Goal: Book appointment/travel/reservation

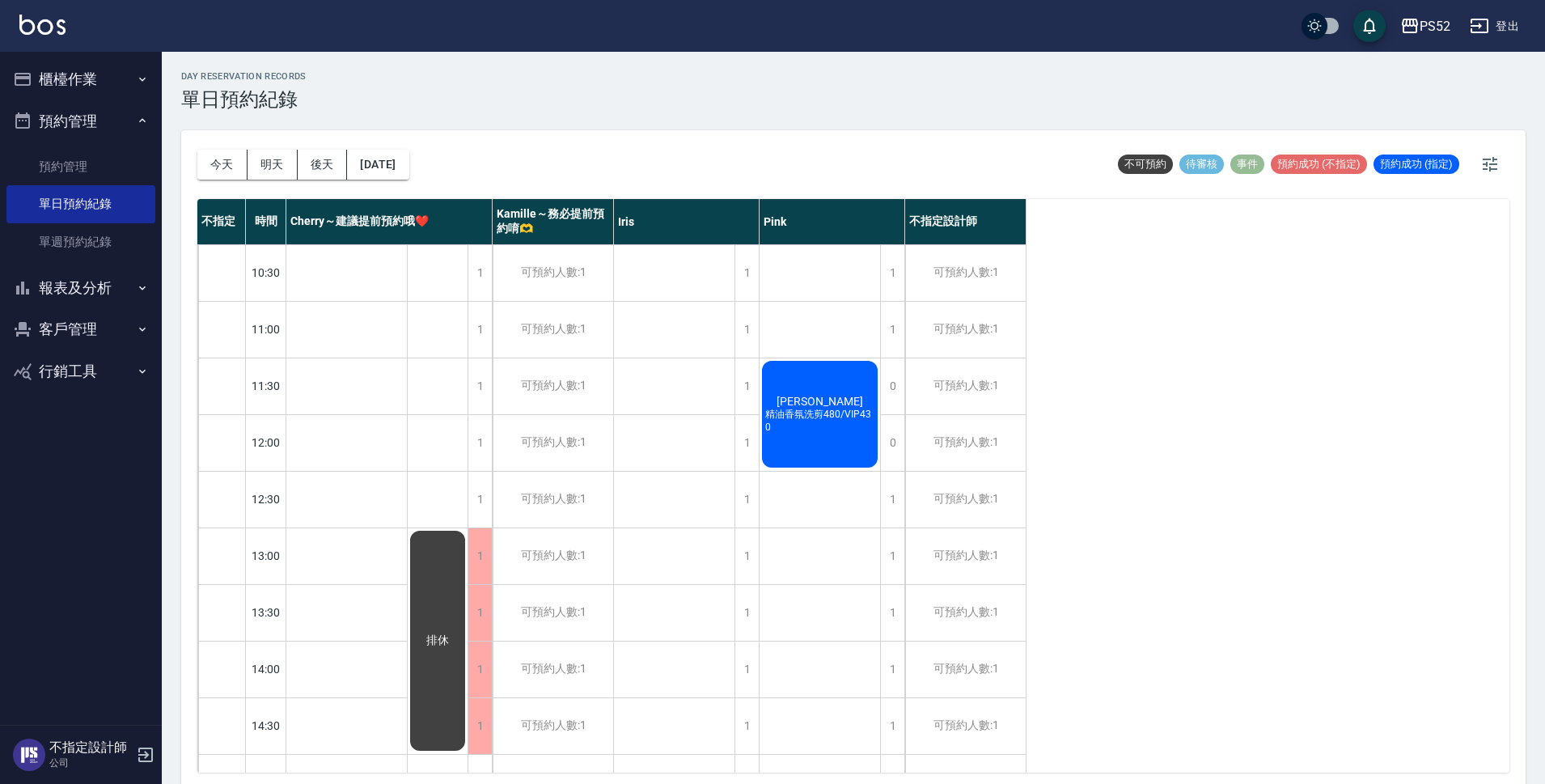
scroll to position [566, 0]
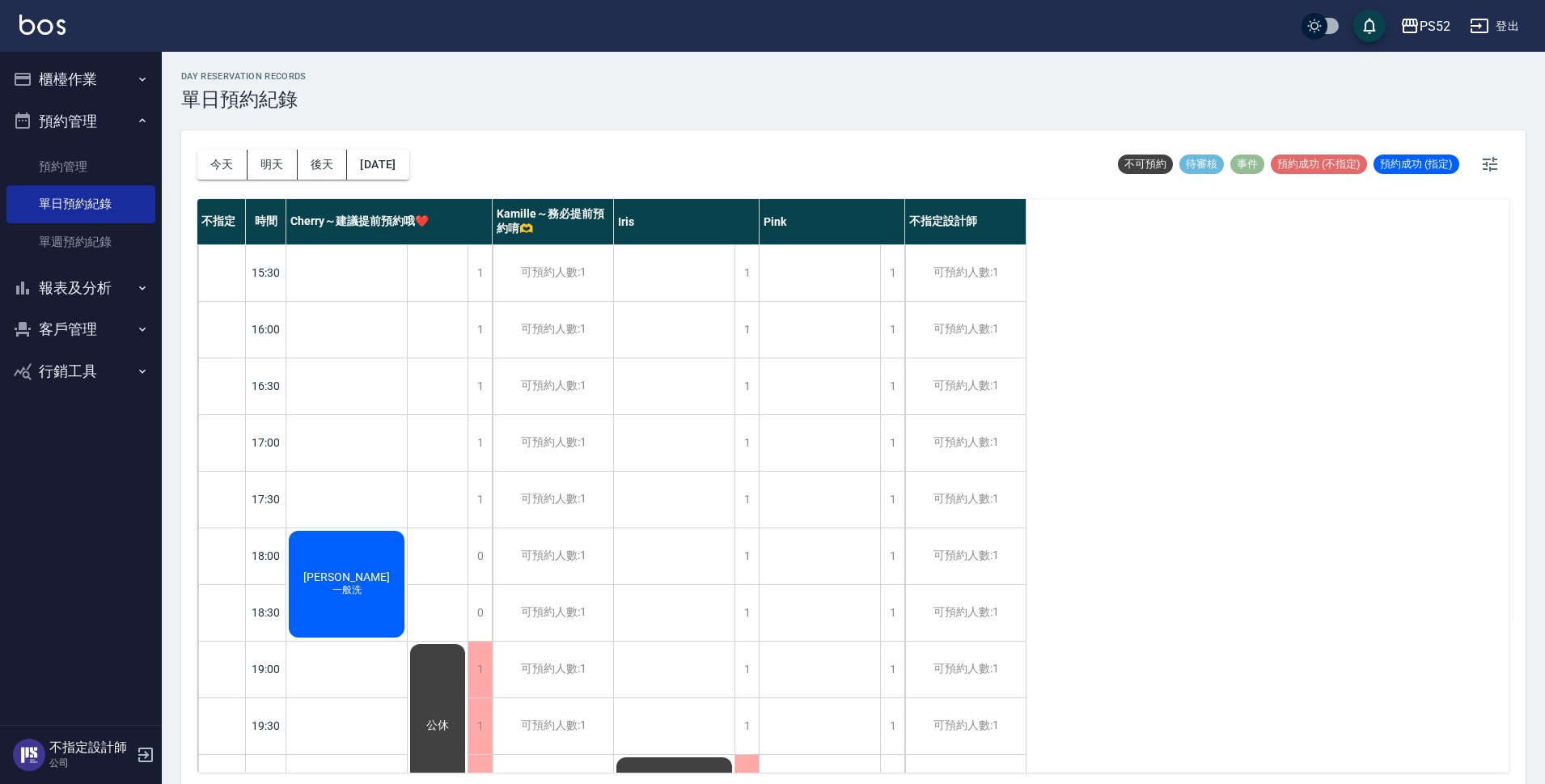
click at [115, 380] on button "行銷工具" at bounding box center [81, 372] width 149 height 42
click at [108, 337] on button "客戶管理" at bounding box center [81, 329] width 149 height 42
click at [113, 381] on link "客戶列表" at bounding box center [81, 375] width 149 height 38
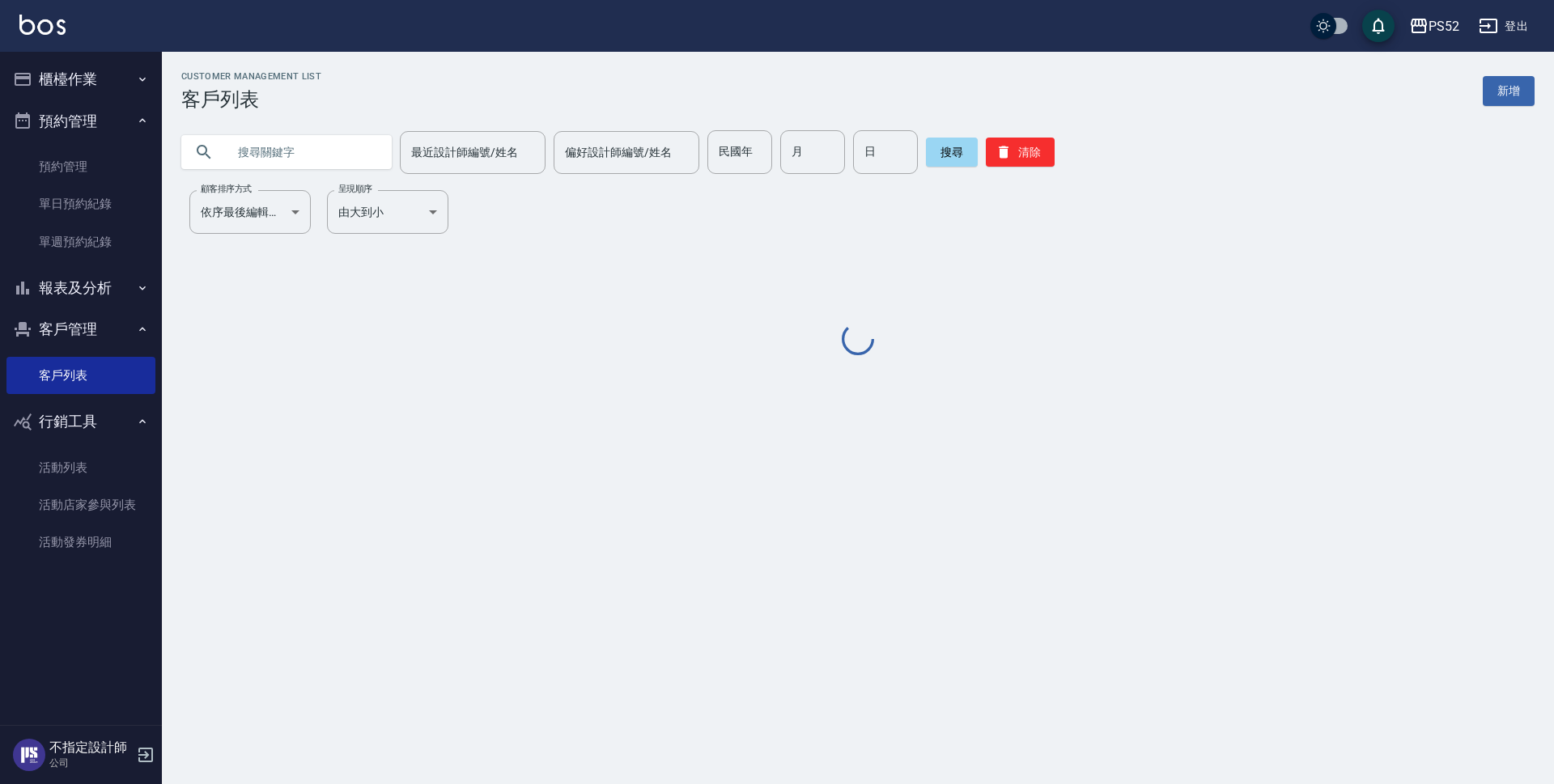
click at [274, 172] on input "text" at bounding box center [303, 151] width 152 height 43
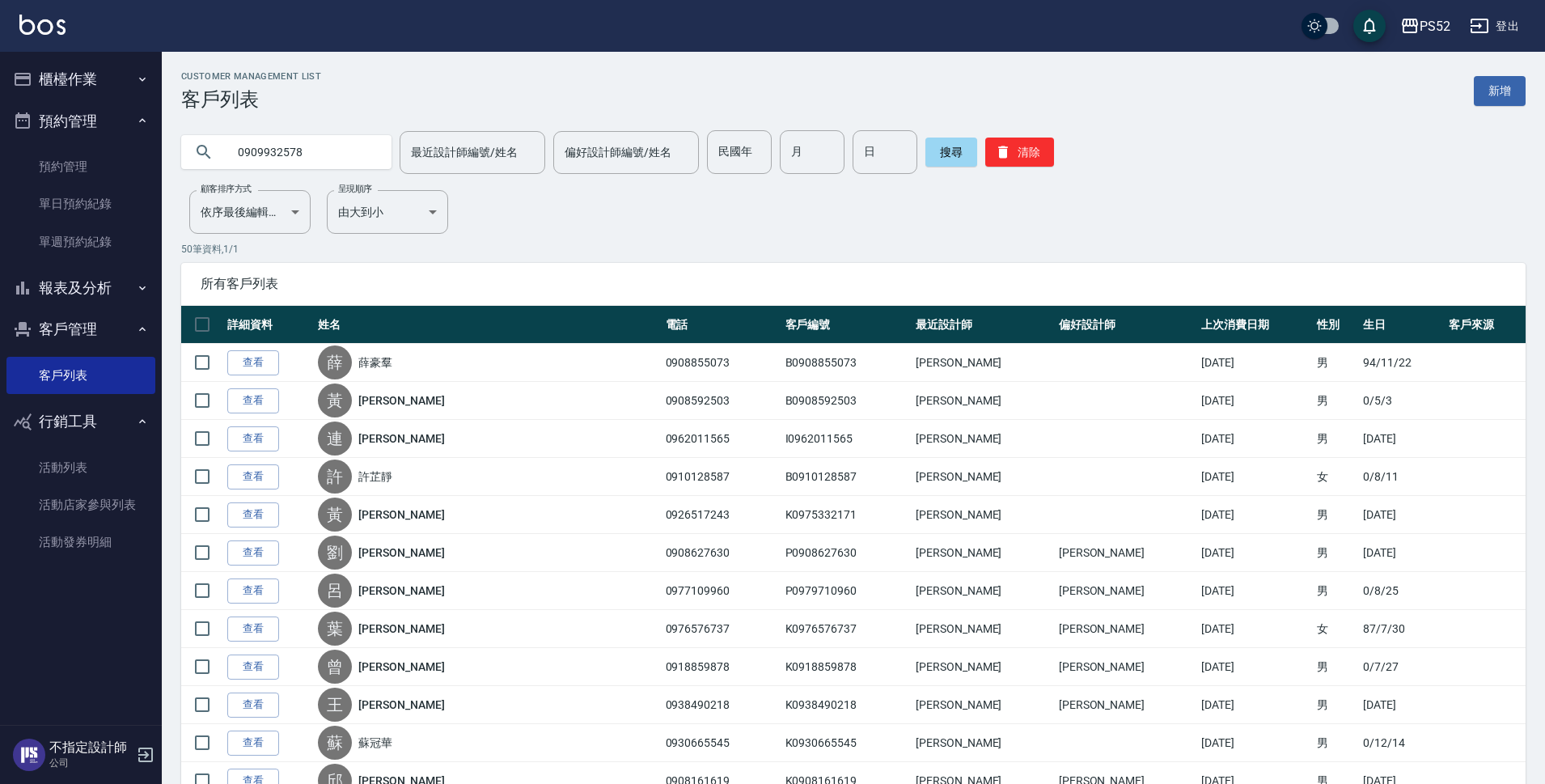
type input "0909932578"
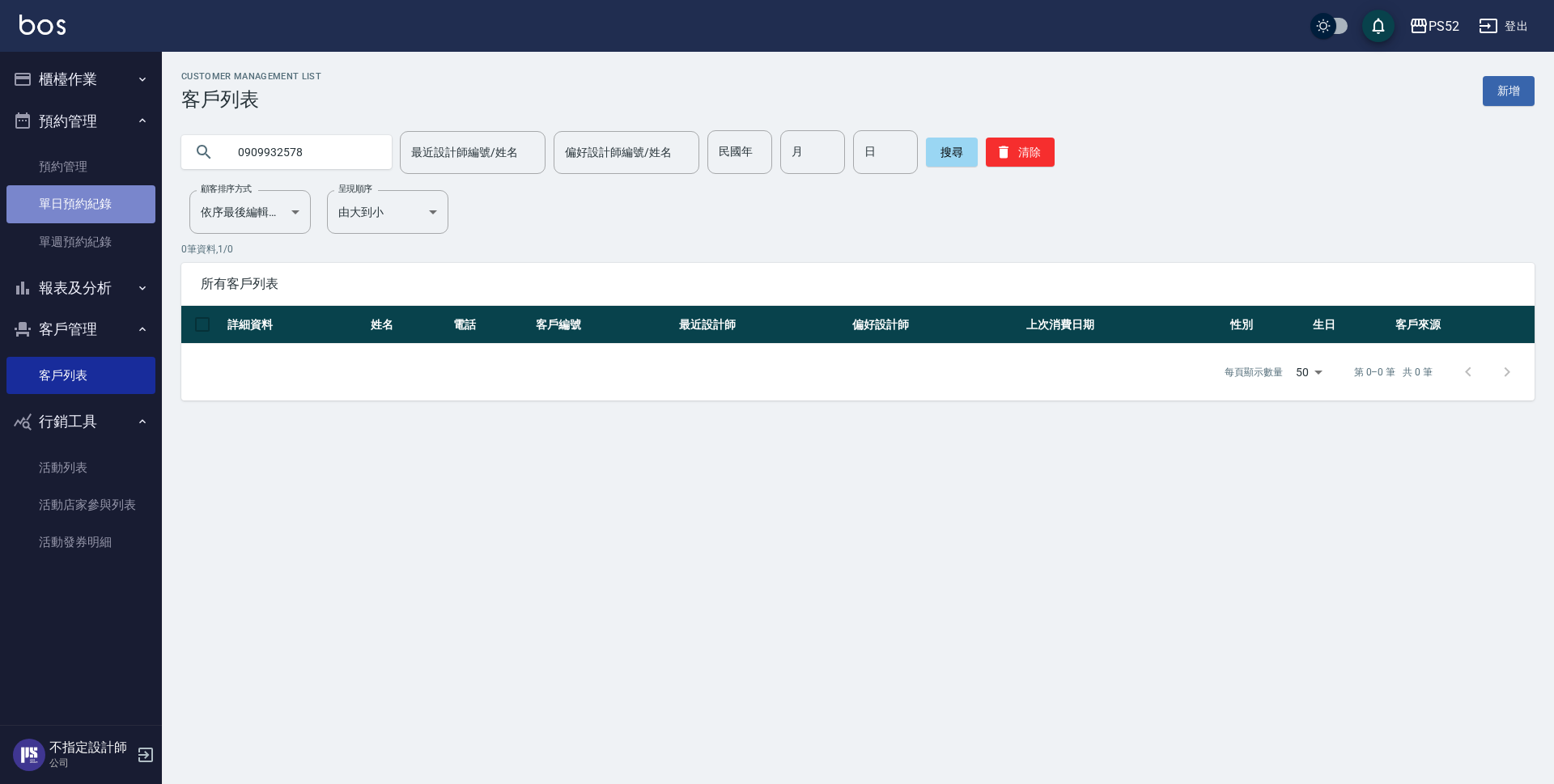
click at [101, 210] on link "單日預約紀錄" at bounding box center [81, 203] width 149 height 38
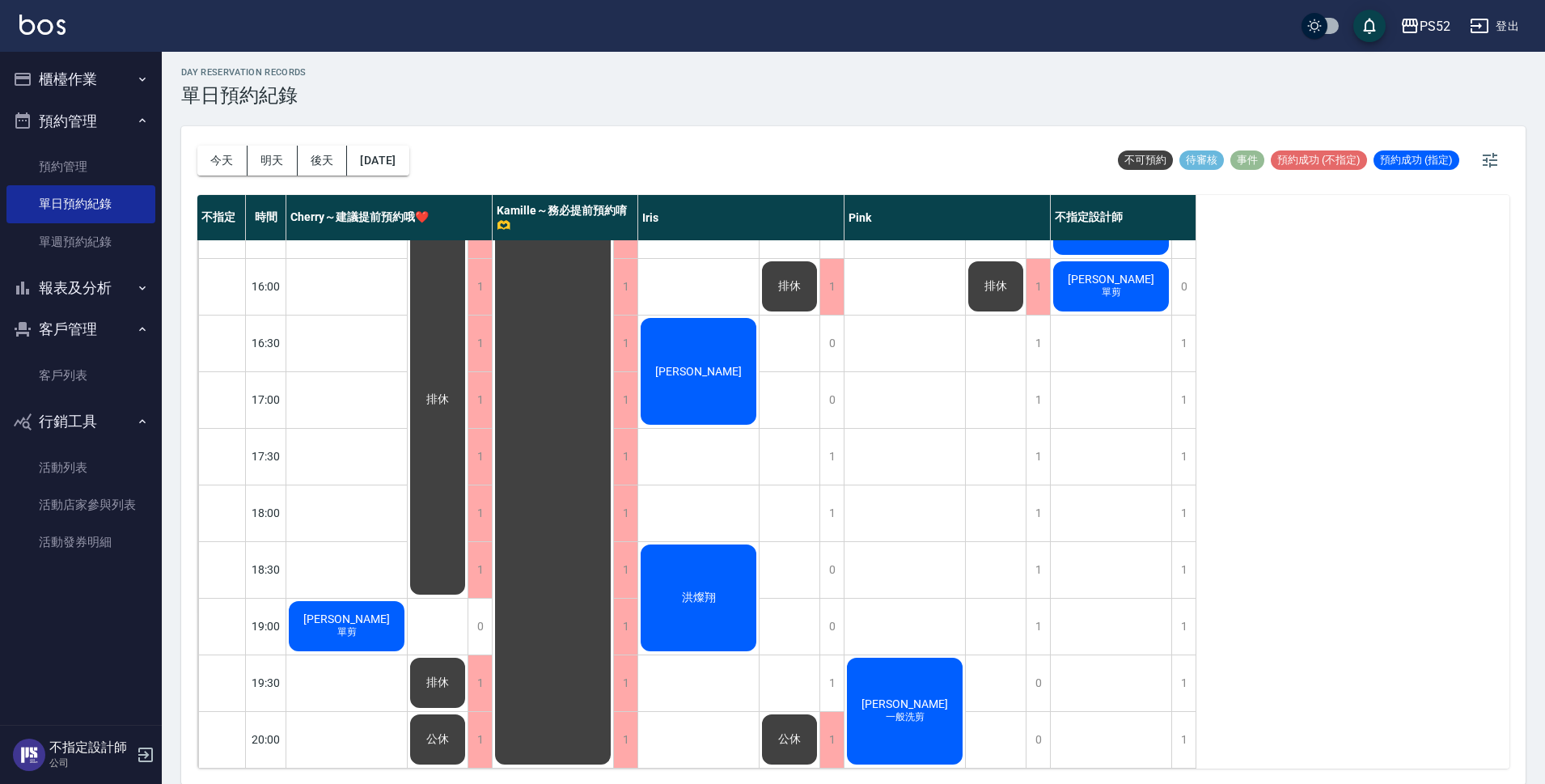
scroll to position [5, 0]
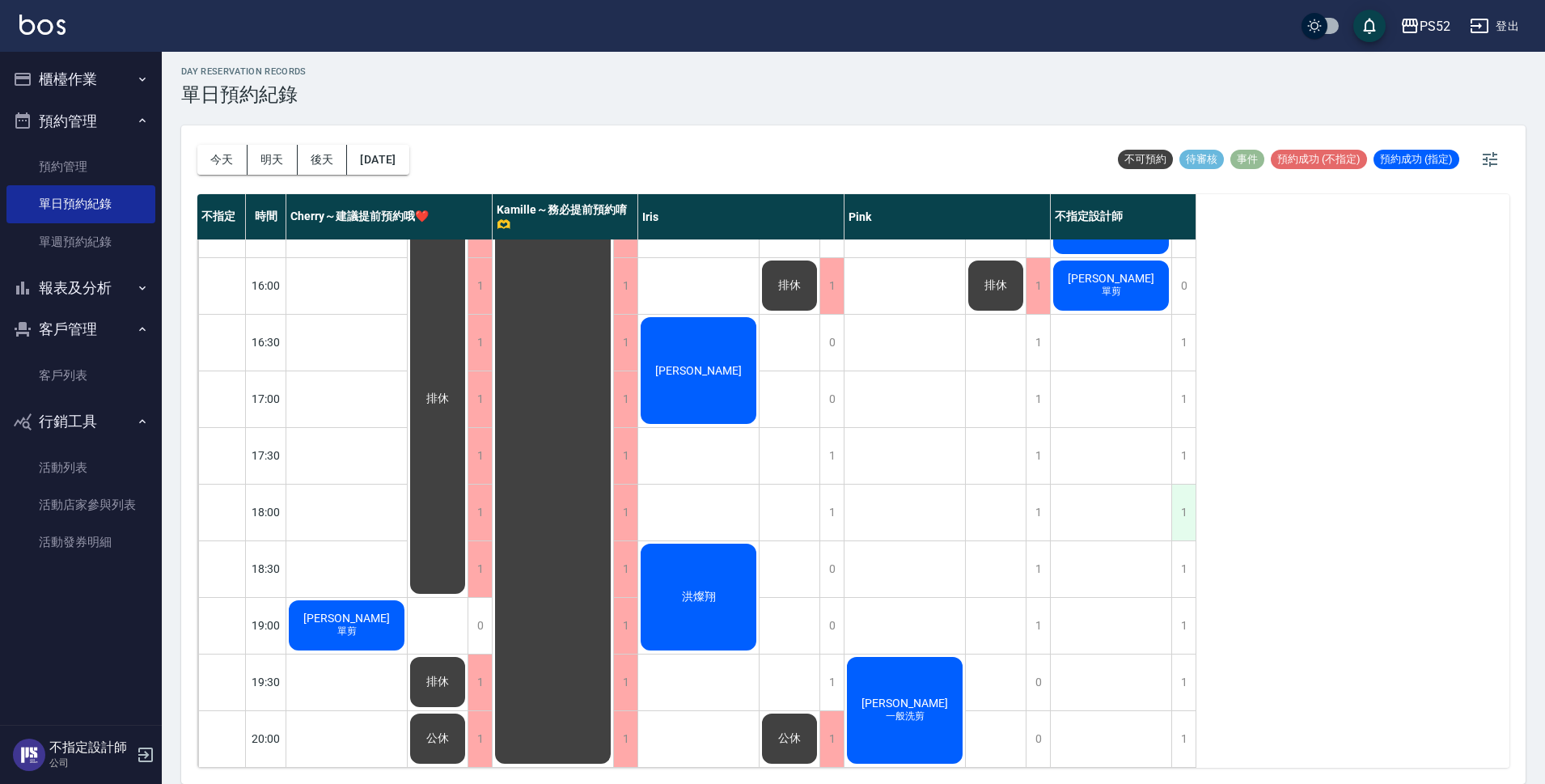
click at [1180, 493] on div "1" at bounding box center [1183, 512] width 24 height 56
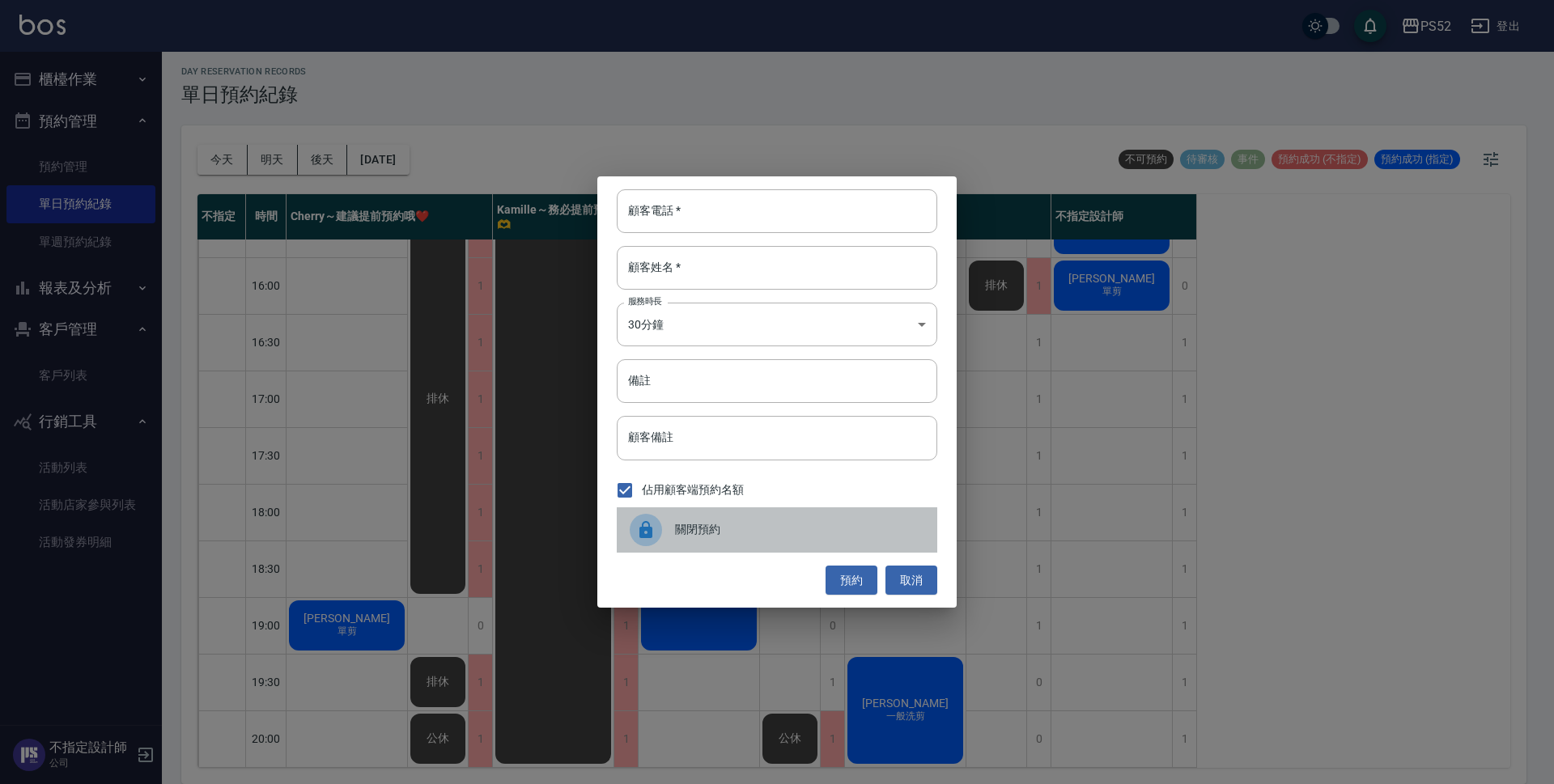
click at [790, 542] on div "關閉預約" at bounding box center [777, 530] width 321 height 45
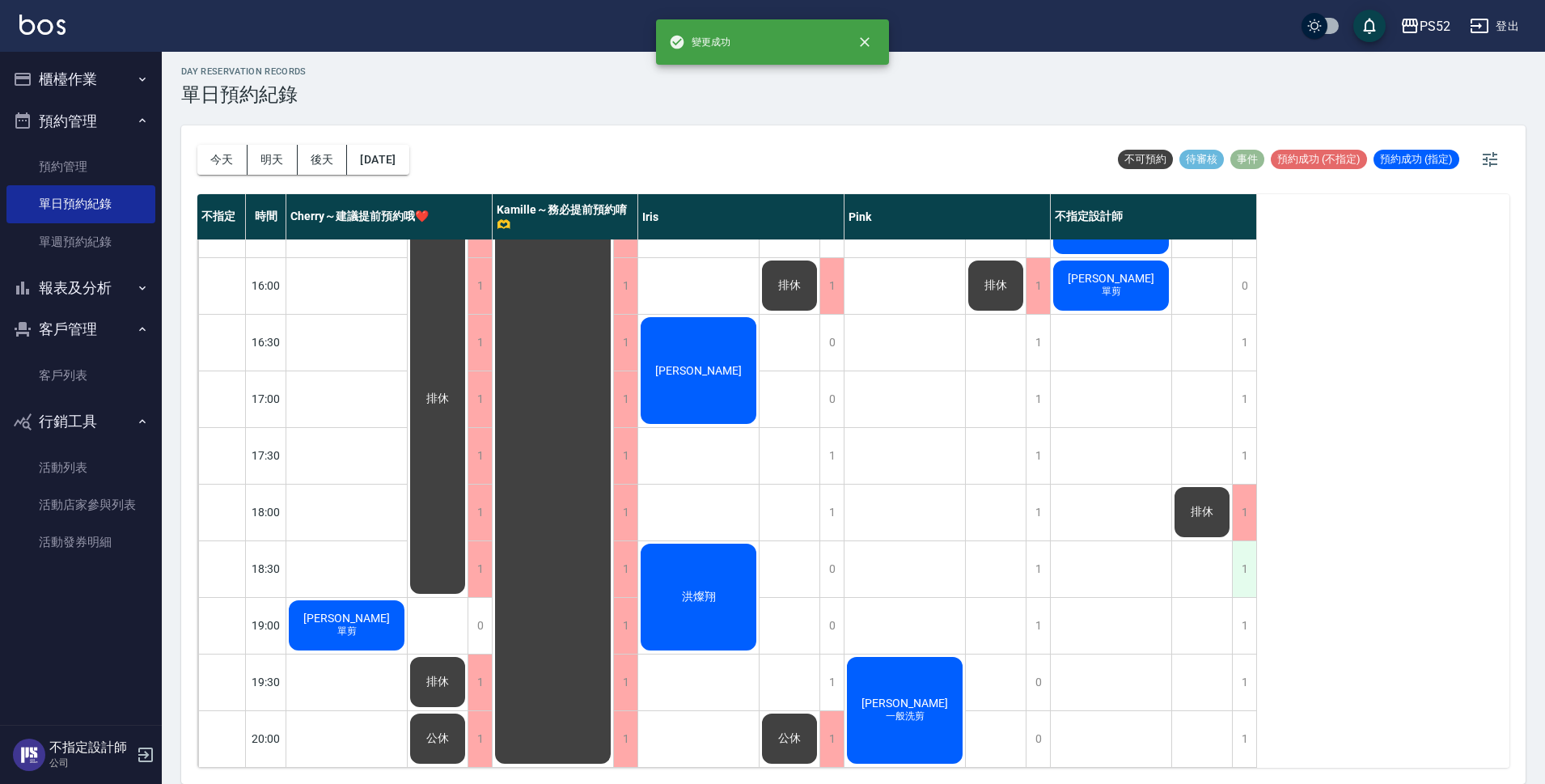
click at [1241, 556] on div "1" at bounding box center [1244, 569] width 24 height 56
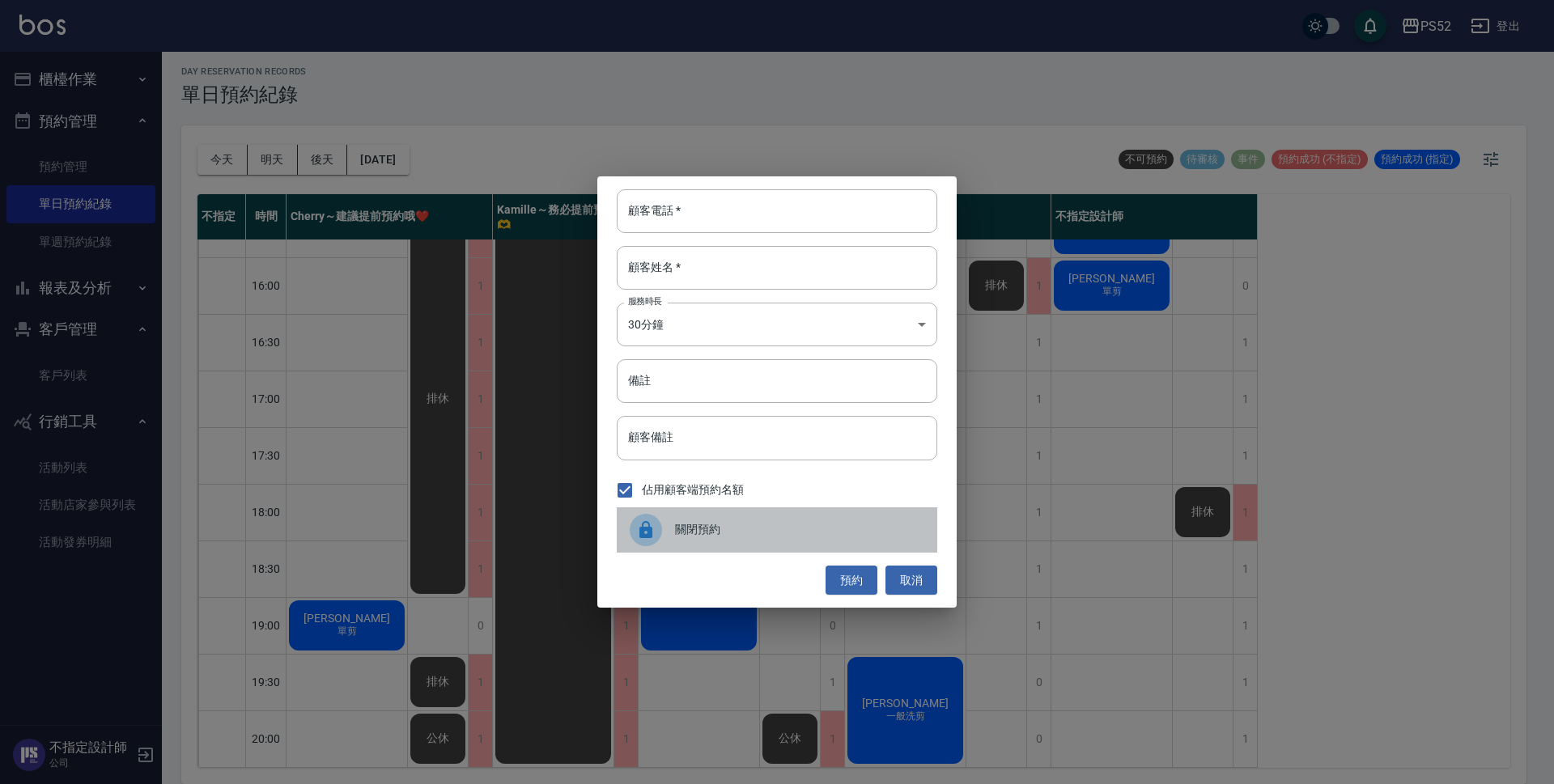
click at [857, 540] on div "關閉預約" at bounding box center [777, 530] width 321 height 45
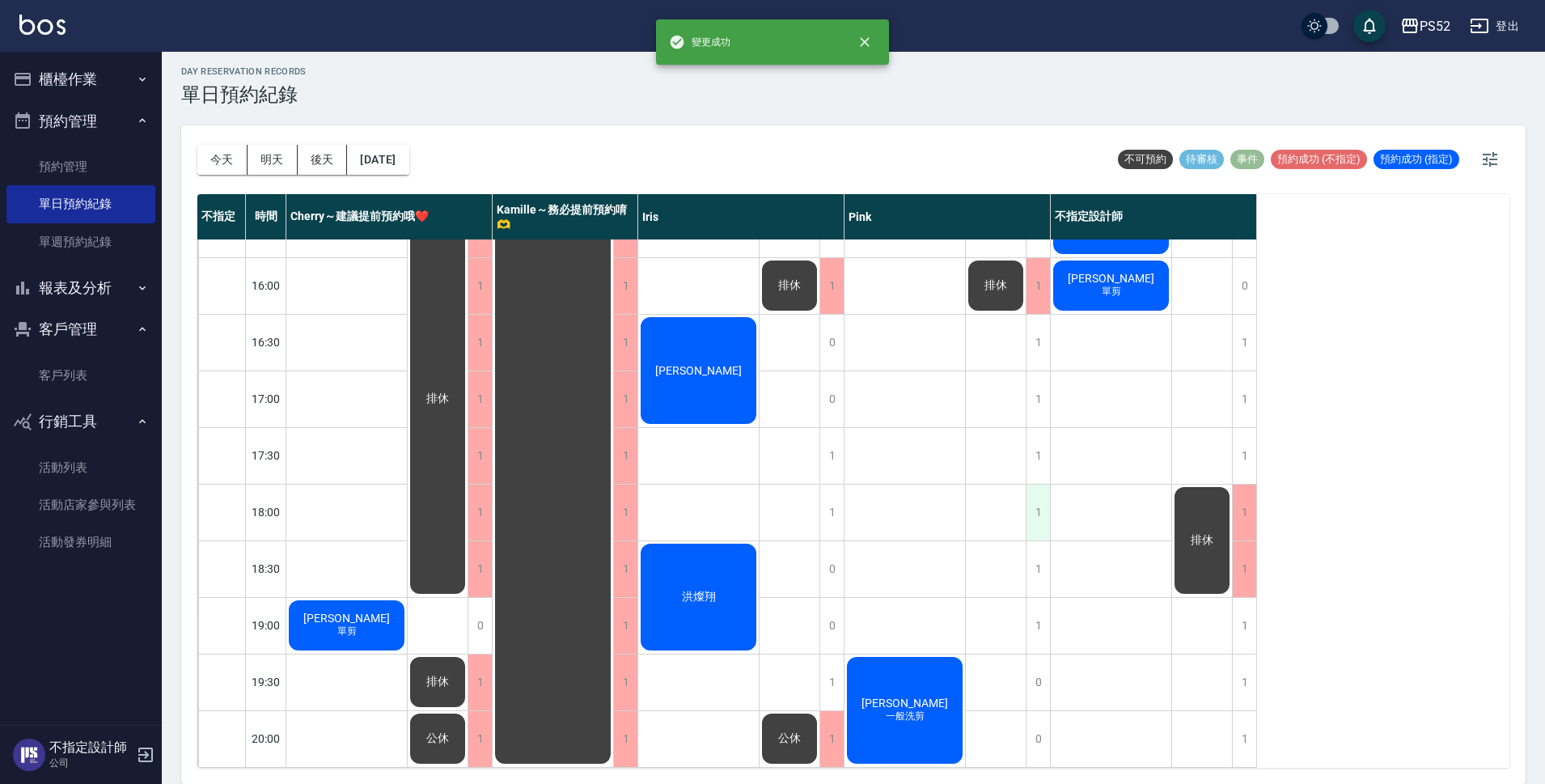
click at [1038, 493] on div "1" at bounding box center [1037, 512] width 24 height 56
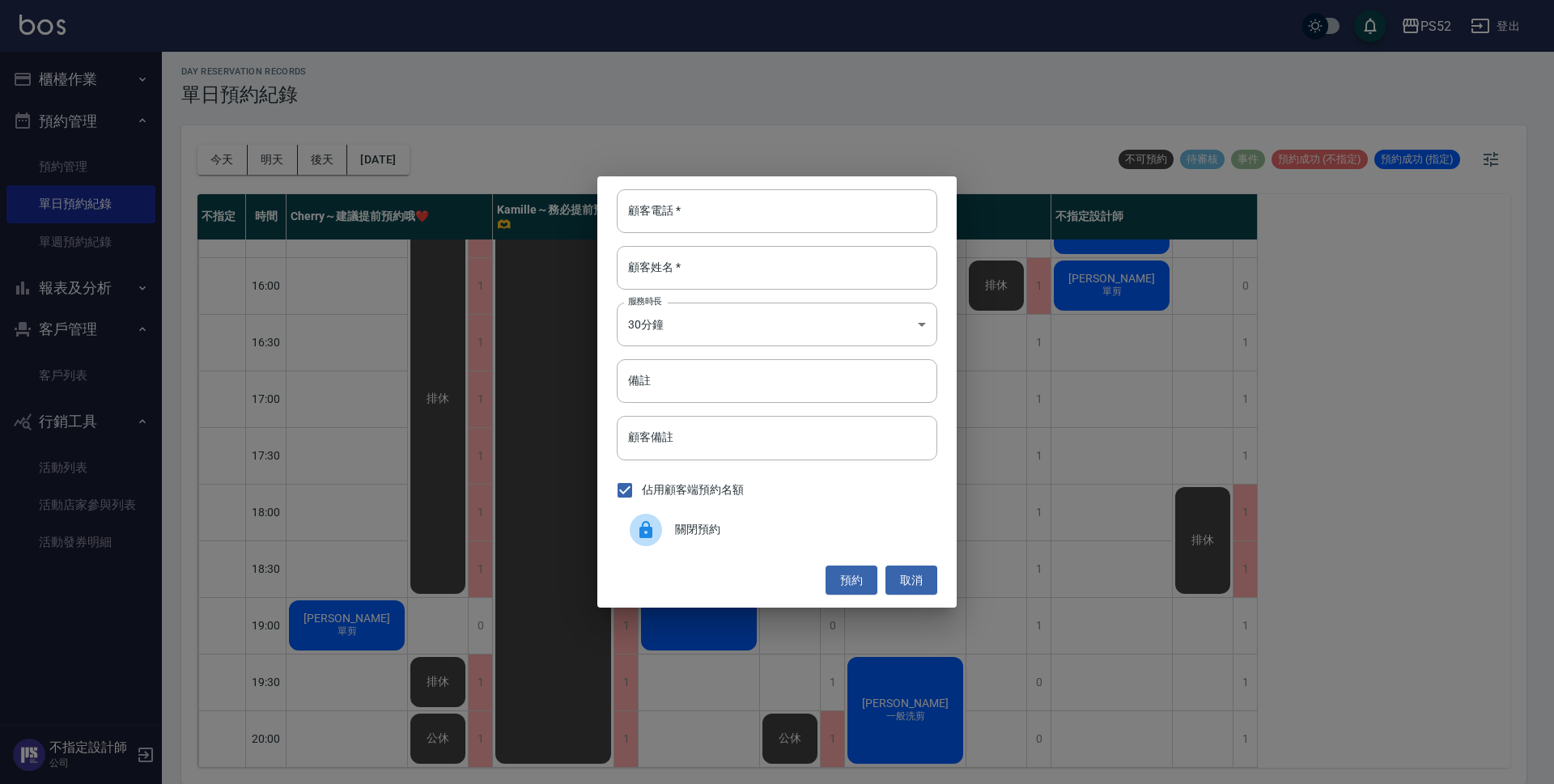
click at [906, 518] on div "關閉預約" at bounding box center [777, 530] width 321 height 45
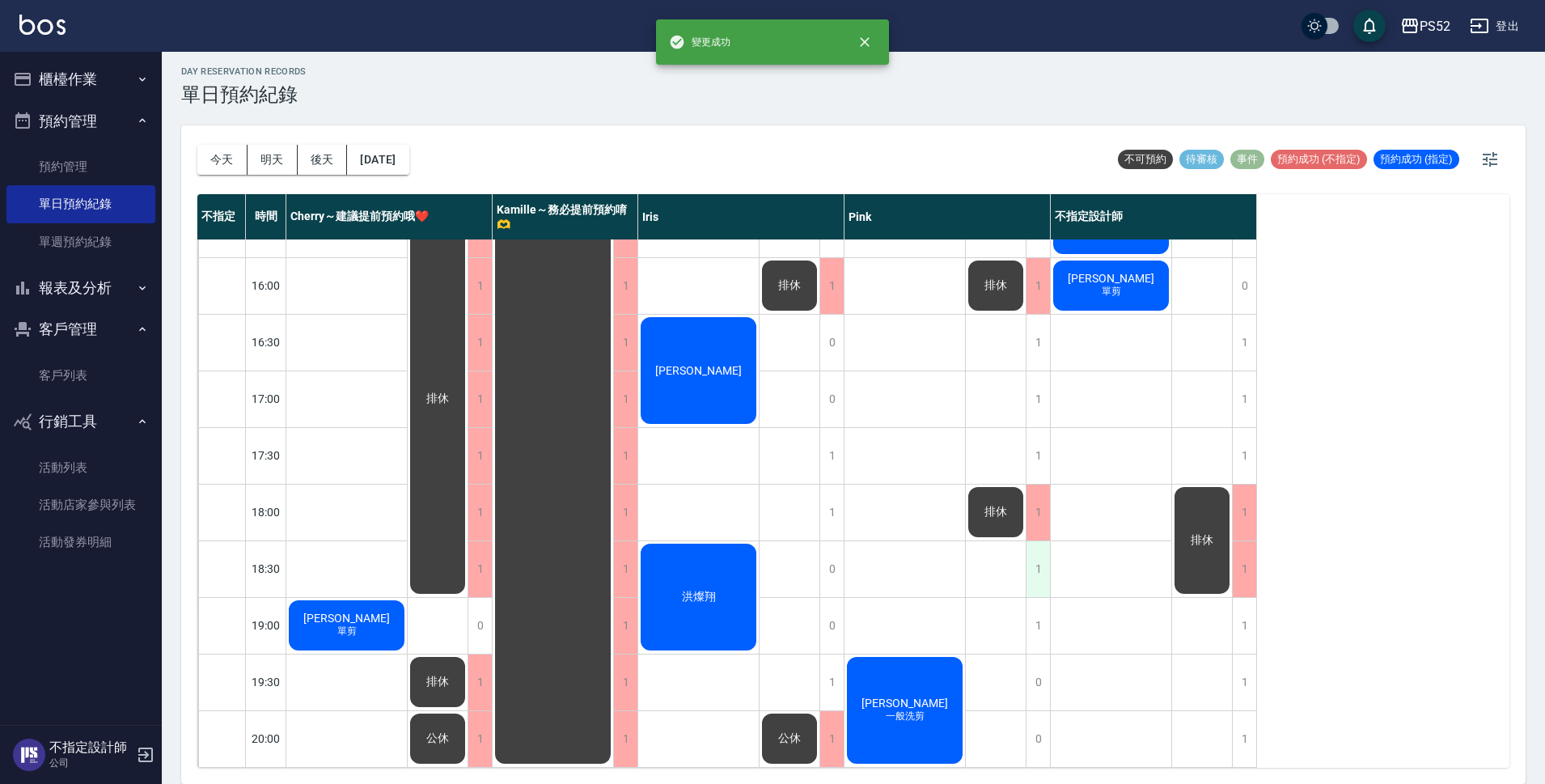
click at [1033, 553] on div "1" at bounding box center [1037, 569] width 24 height 56
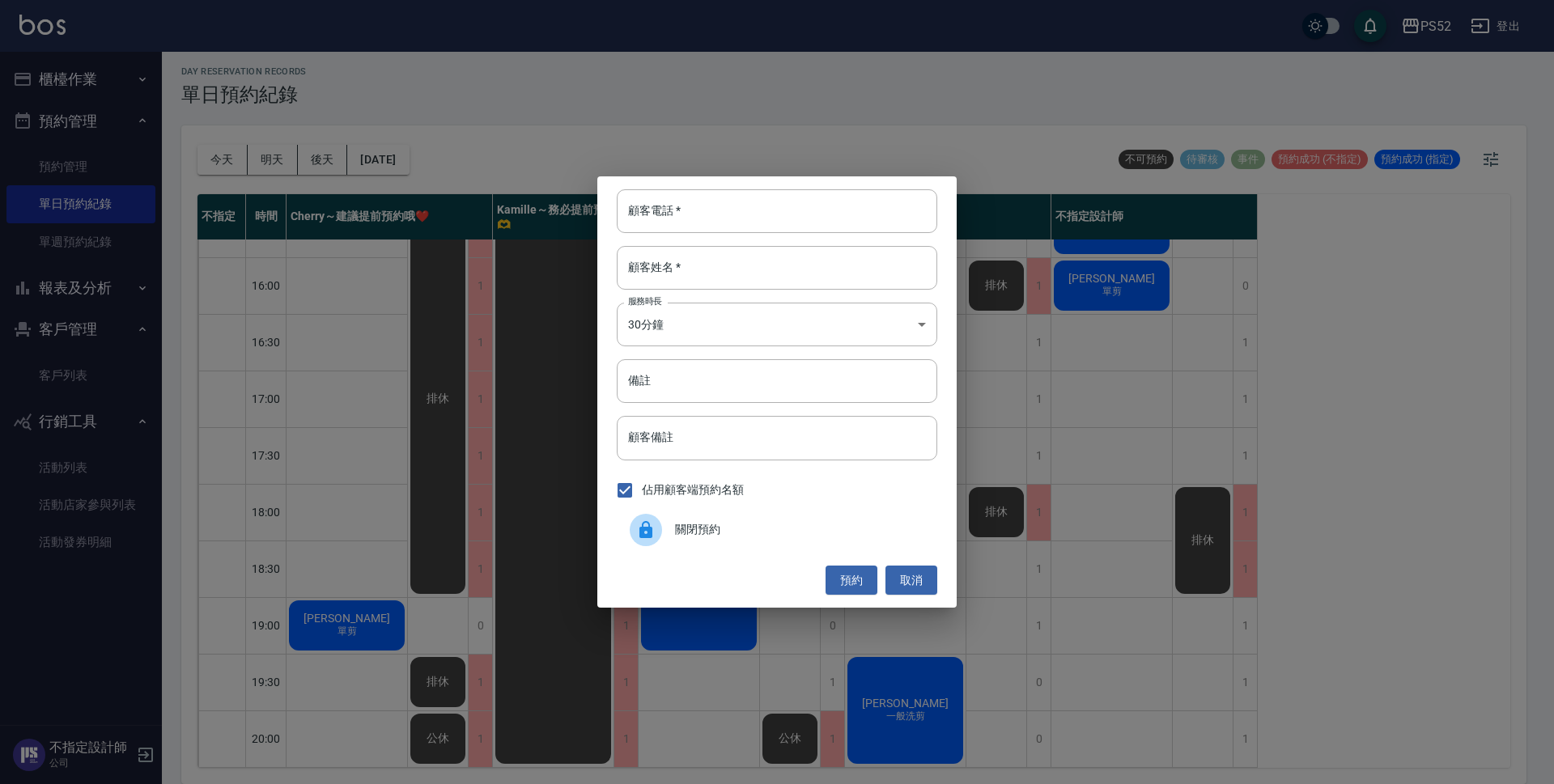
click at [727, 518] on div "關閉預約" at bounding box center [777, 530] width 321 height 45
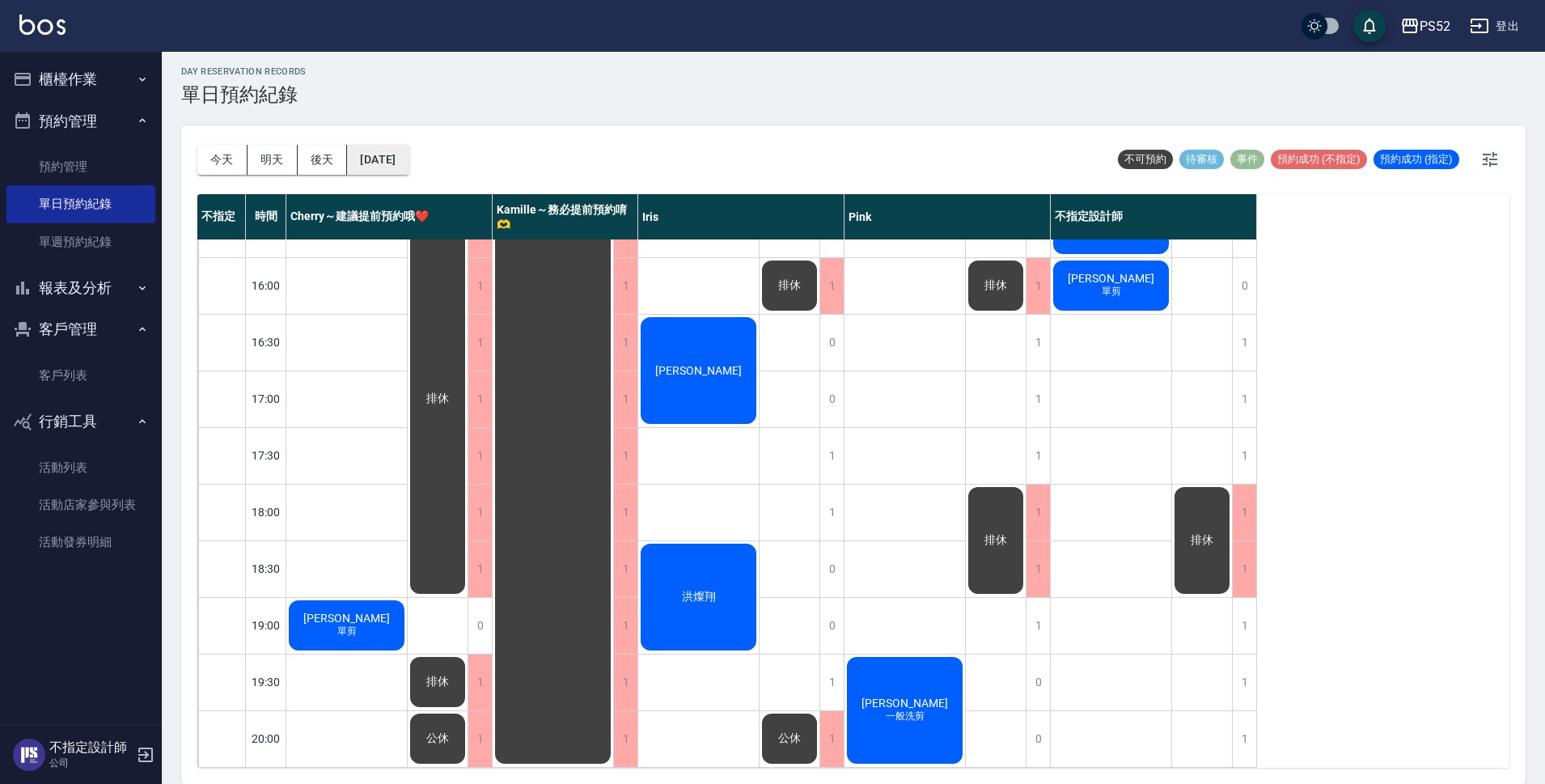
click at [408, 154] on button "[DATE]" at bounding box center [378, 159] width 62 height 30
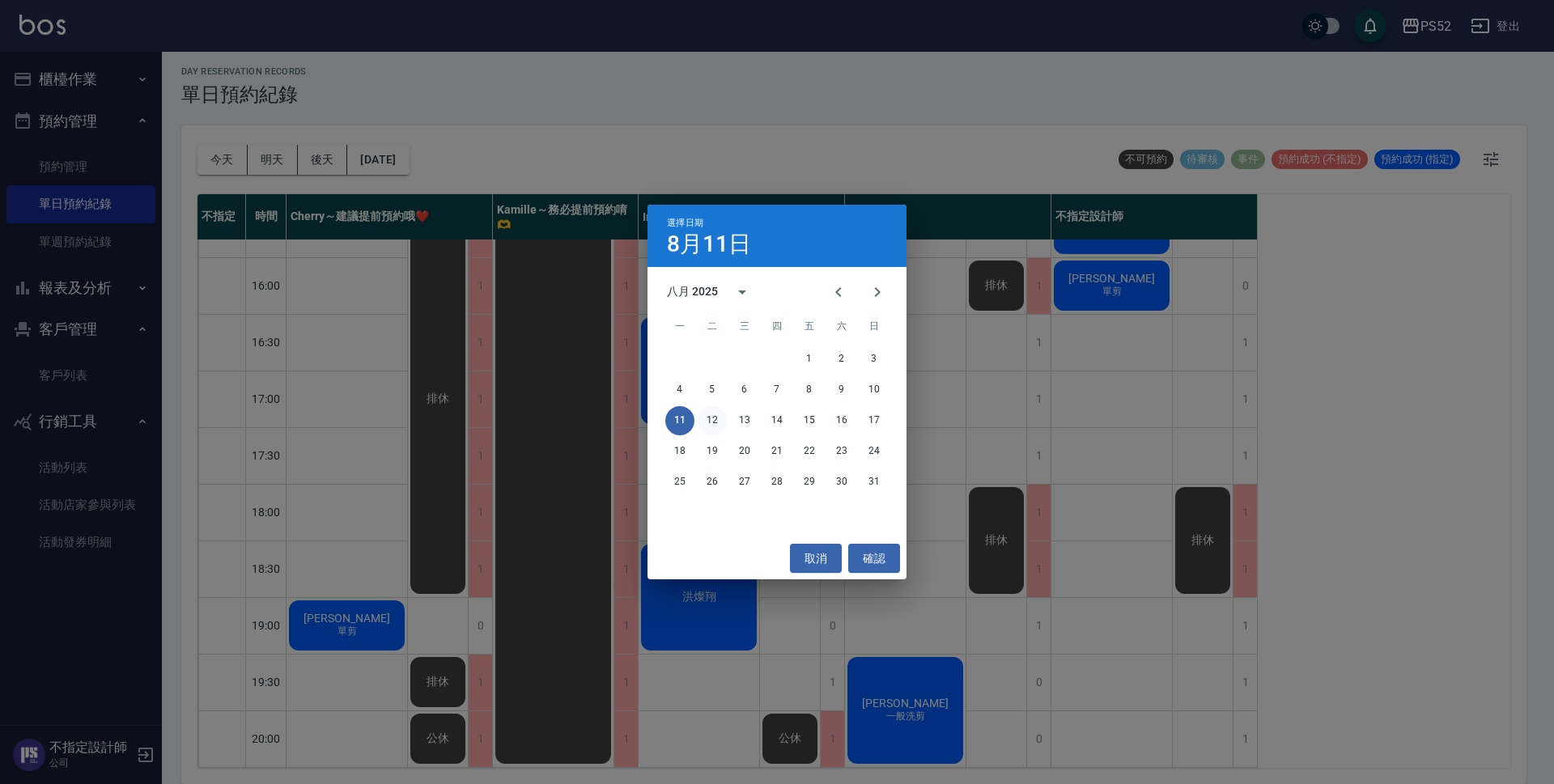
click at [711, 419] on button "12" at bounding box center [712, 421] width 29 height 29
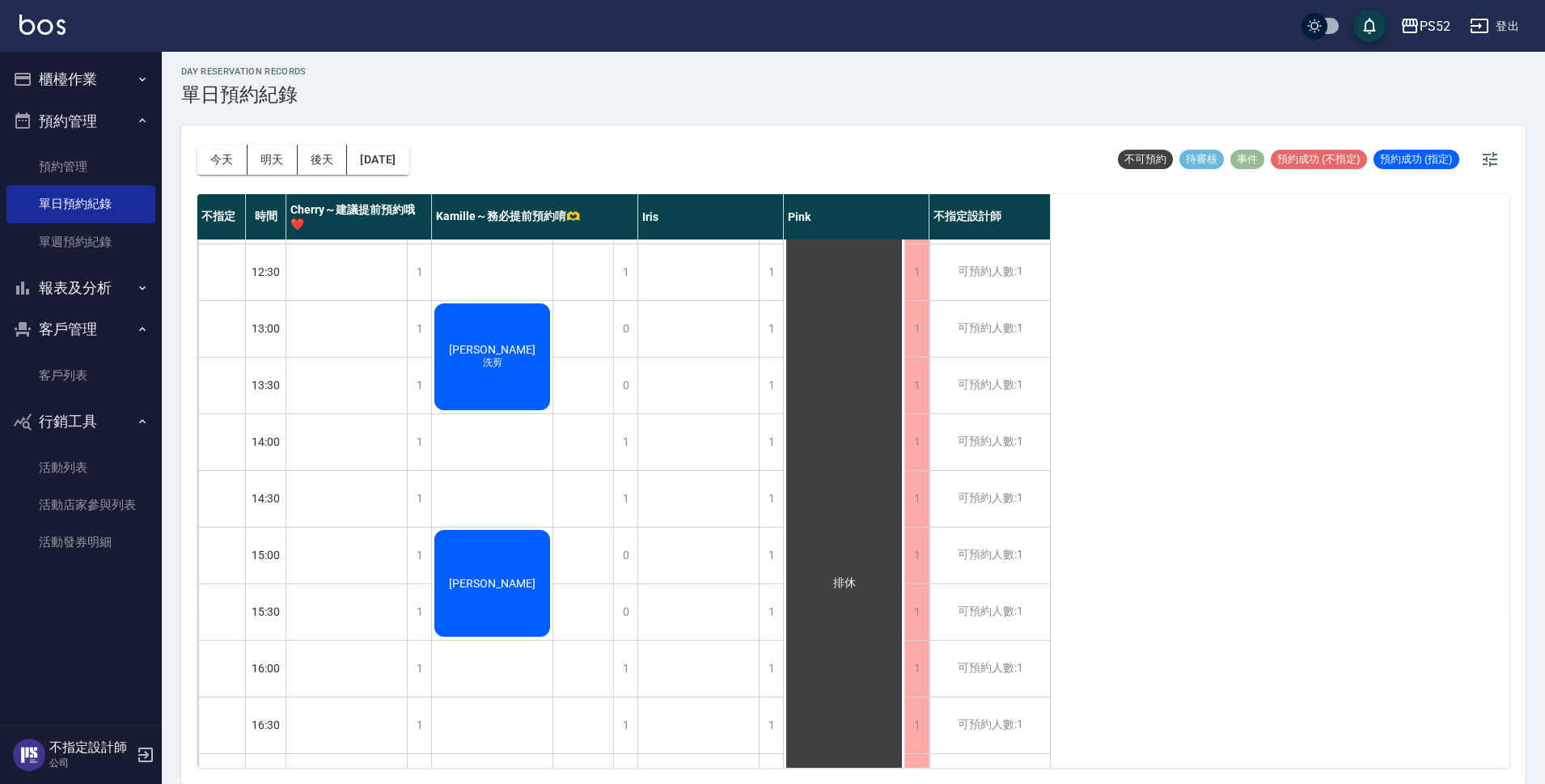
scroll to position [188, 0]
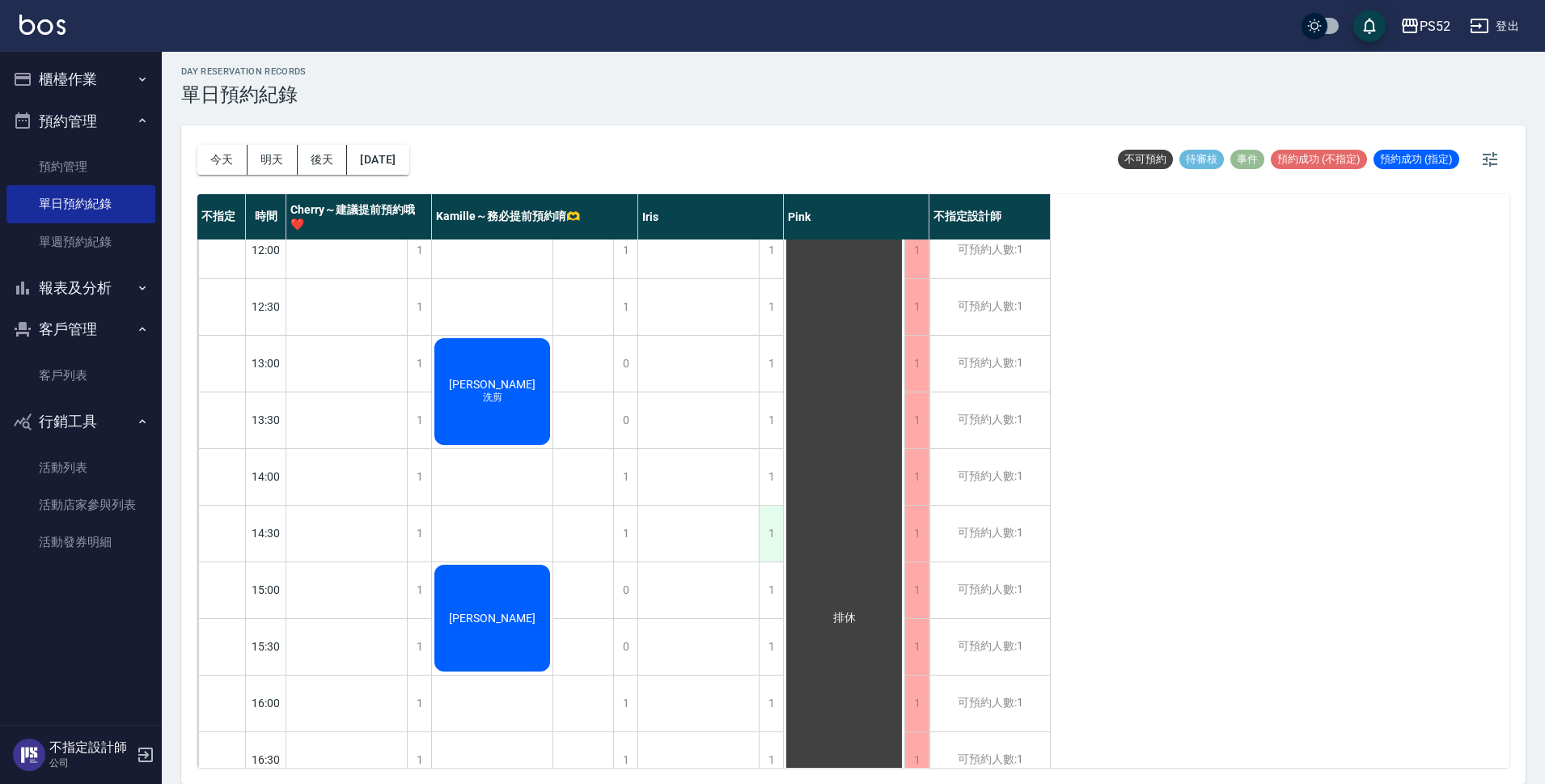
click at [771, 527] on div "1" at bounding box center [771, 534] width 24 height 56
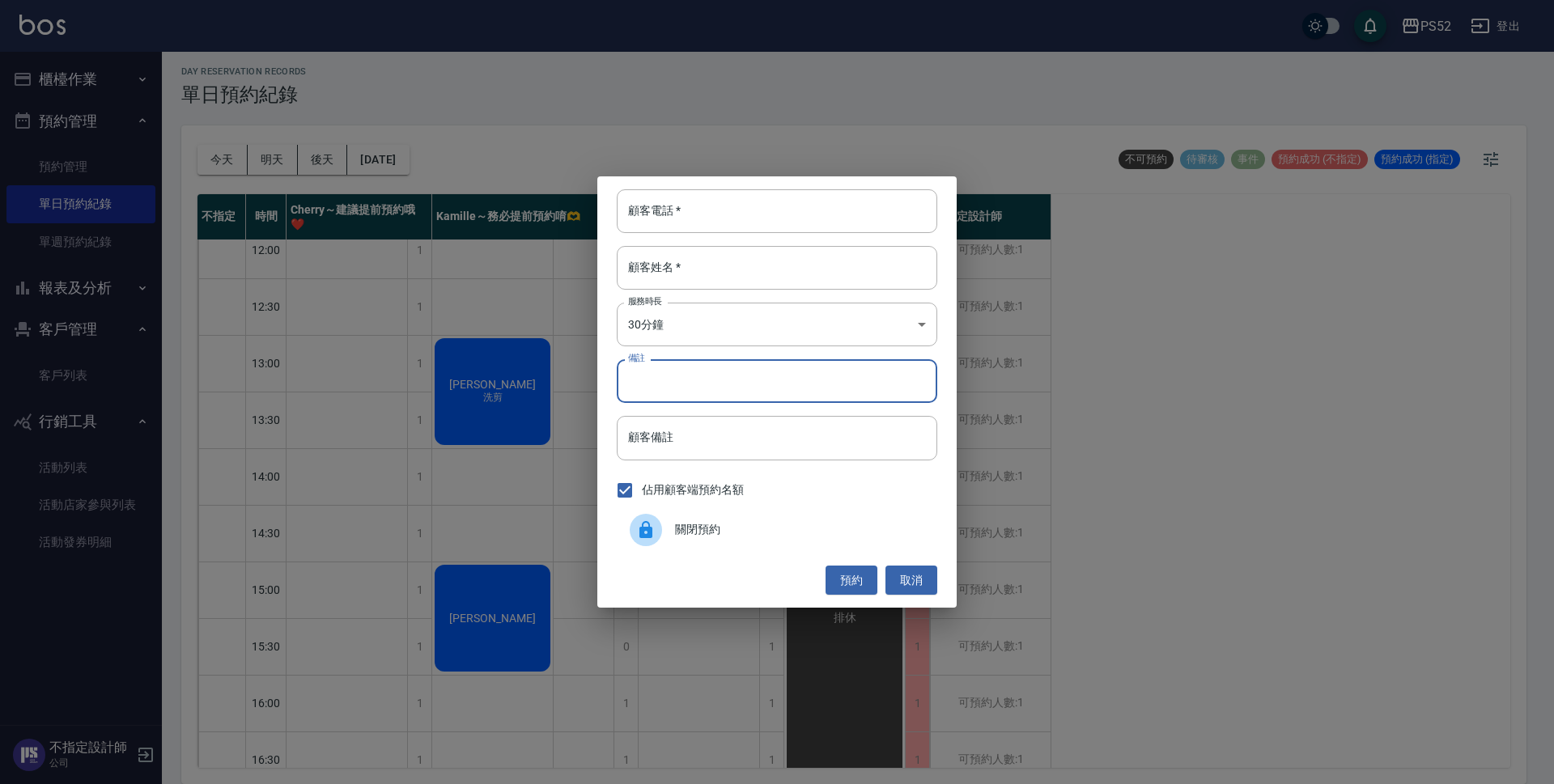
click at [745, 390] on input "備註" at bounding box center [777, 380] width 321 height 43
type input "0987747162 洗剪 女生"
click at [722, 222] on input "顧客電話   *" at bounding box center [777, 211] width 321 height 43
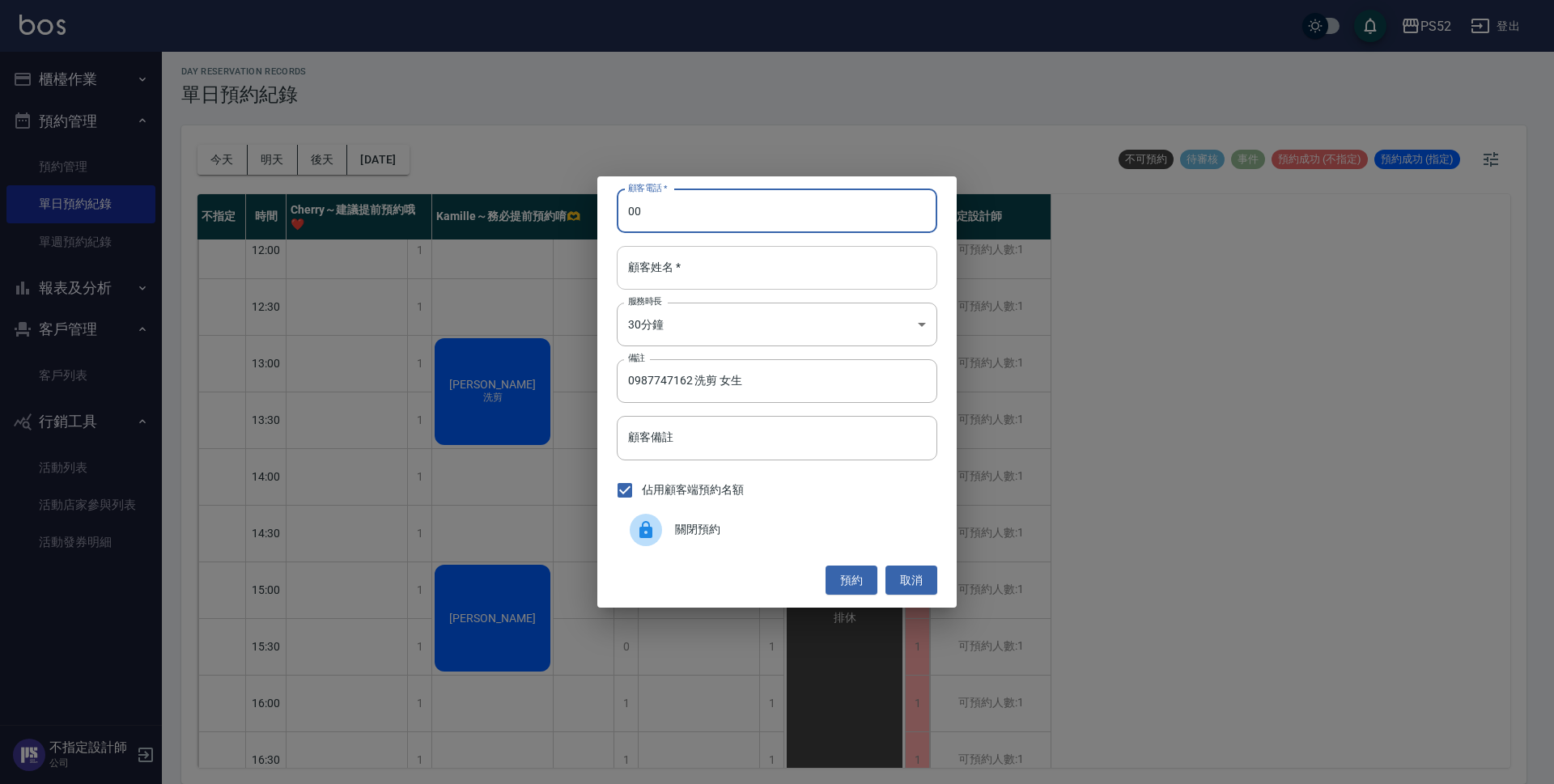
type input "00"
click at [827, 255] on input "顧客姓名   *" at bounding box center [777, 267] width 321 height 43
type input "＿"
type input "無"
click at [847, 568] on button "預約" at bounding box center [852, 580] width 52 height 30
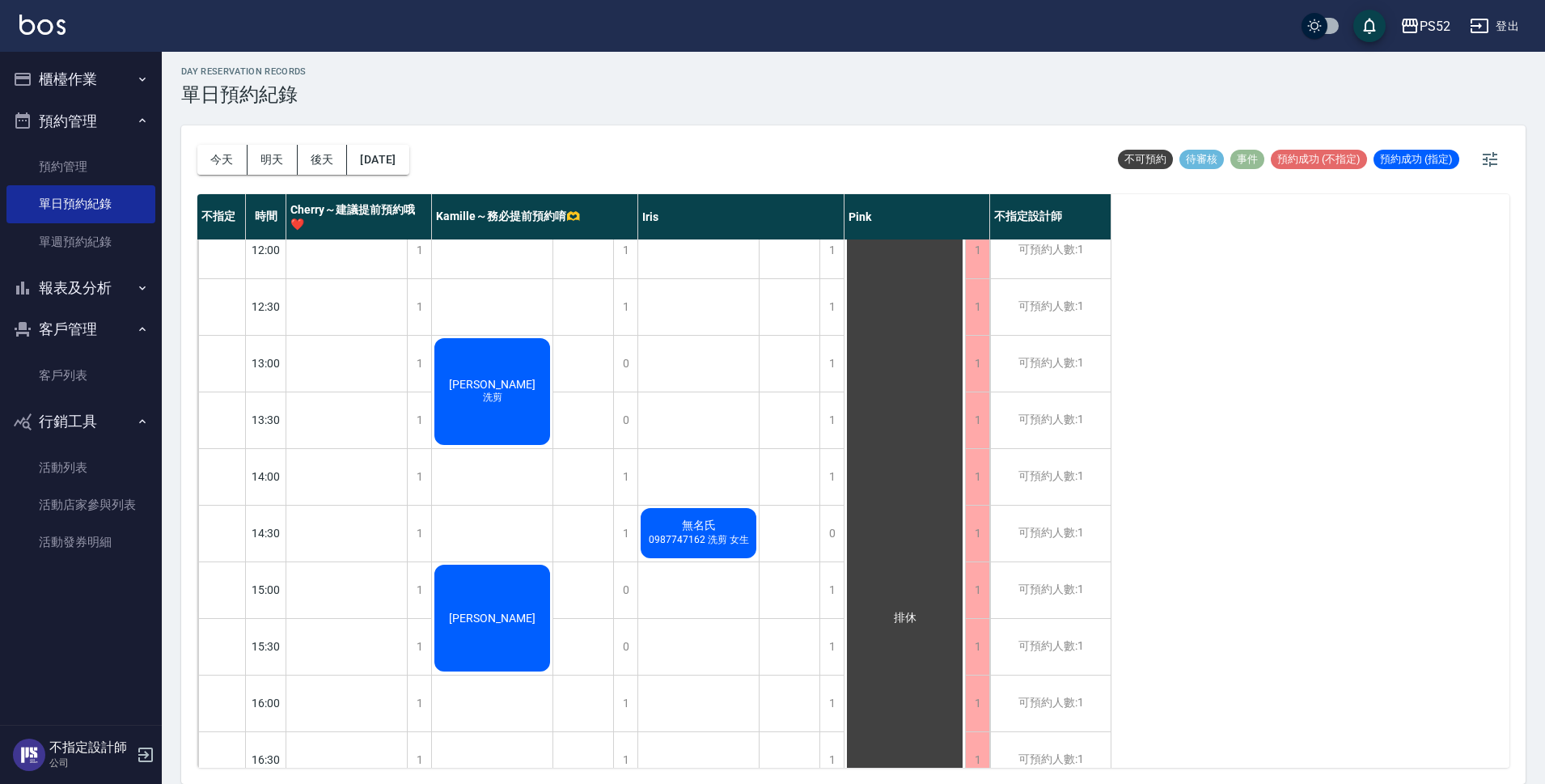
click at [406, 221] on div "無名氏 0987747162 洗剪 女生" at bounding box center [346, 137] width 120 height 169
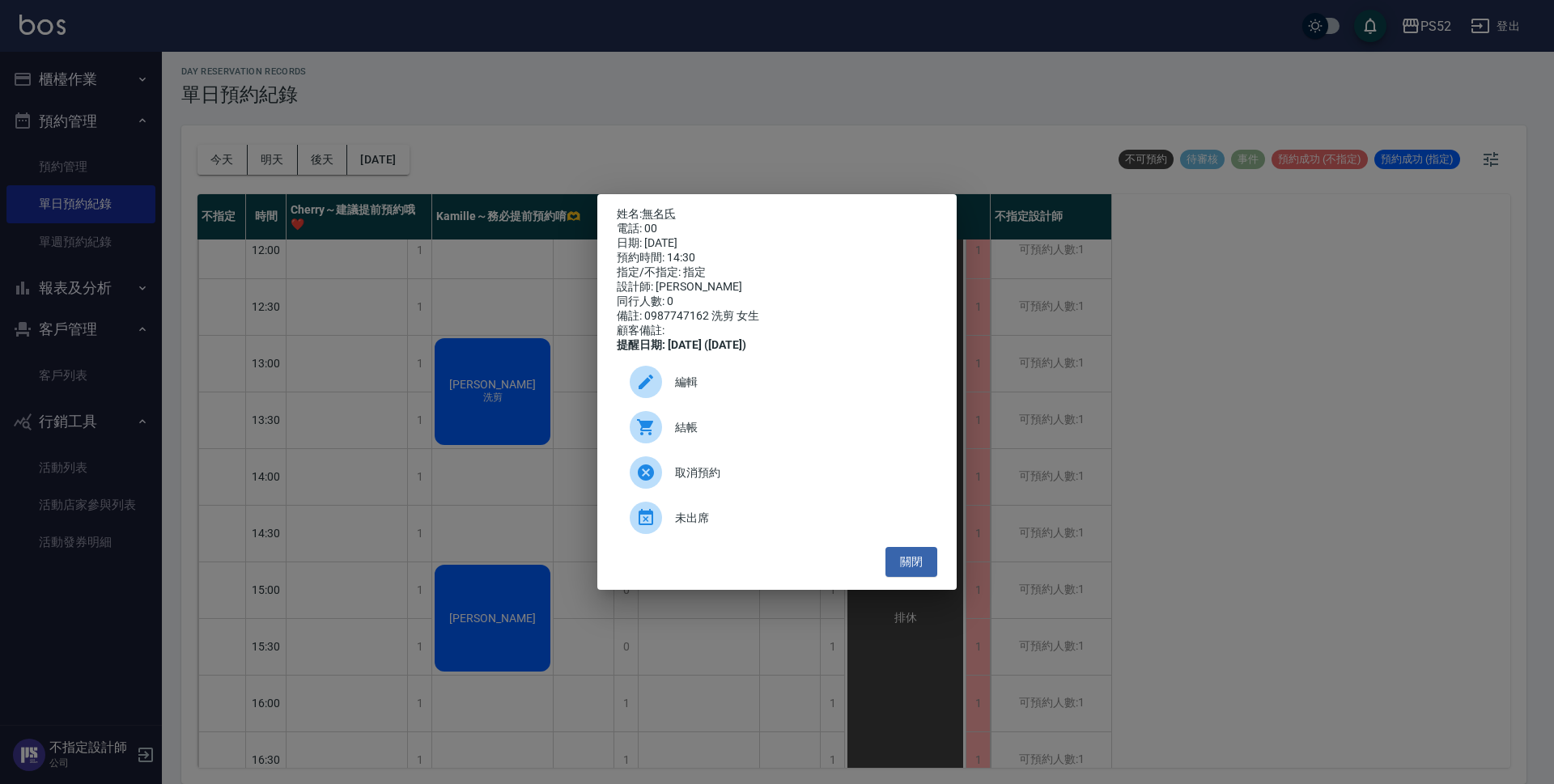
click at [705, 386] on span "編輯" at bounding box center [799, 382] width 250 height 17
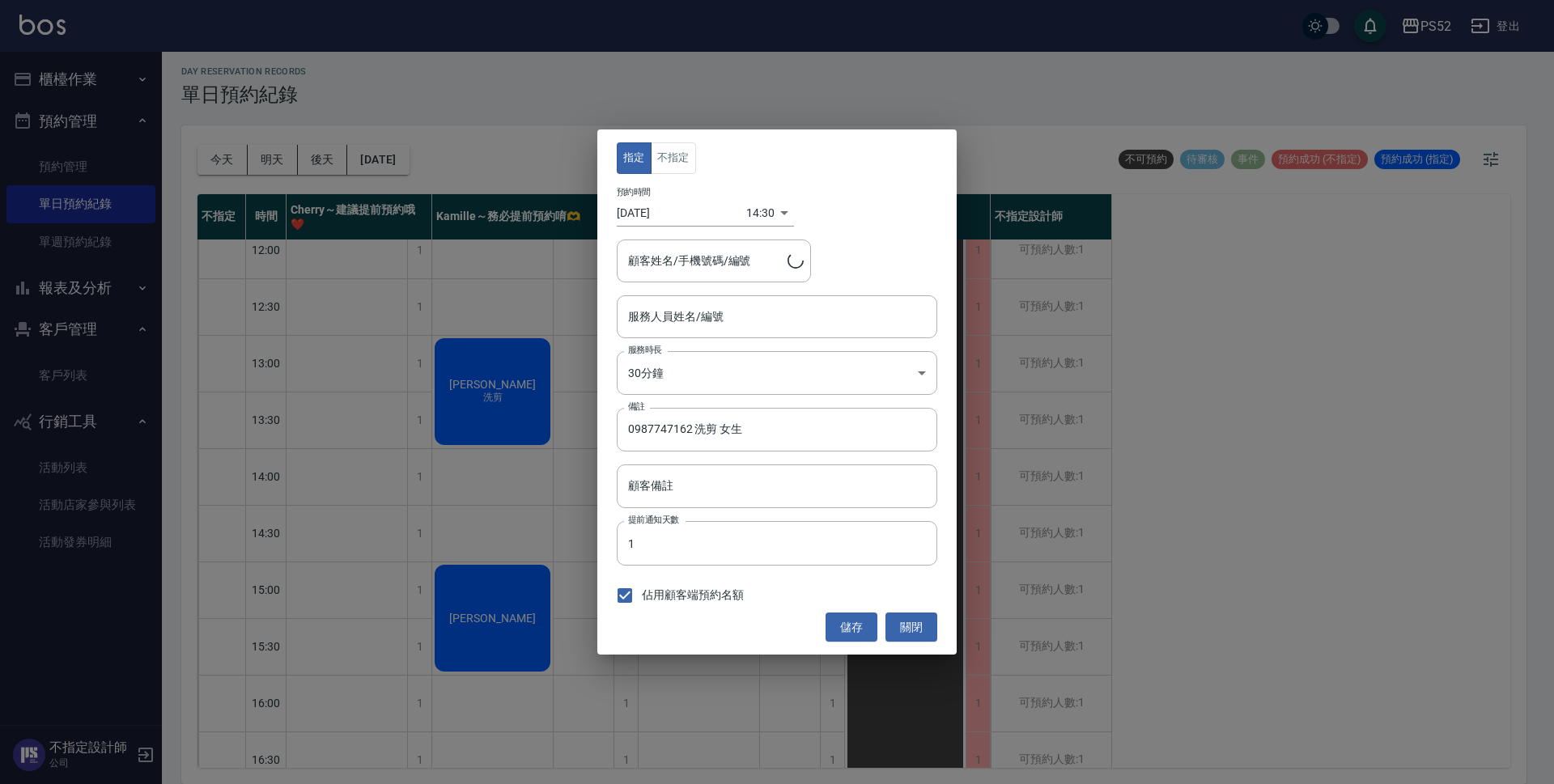
type input "Iris-10"
type input "無名氏/00/PS00"
click at [695, 380] on body "PS52 登出 櫃檯作業 排班表 現場電腦打卡 掃碼打卡 預約管理 預約管理 單日預約紀錄 單週預約紀錄 報表及分析 報表目錄 互助日報表 互助點數明細 設計…" at bounding box center [777, 389] width 1554 height 789
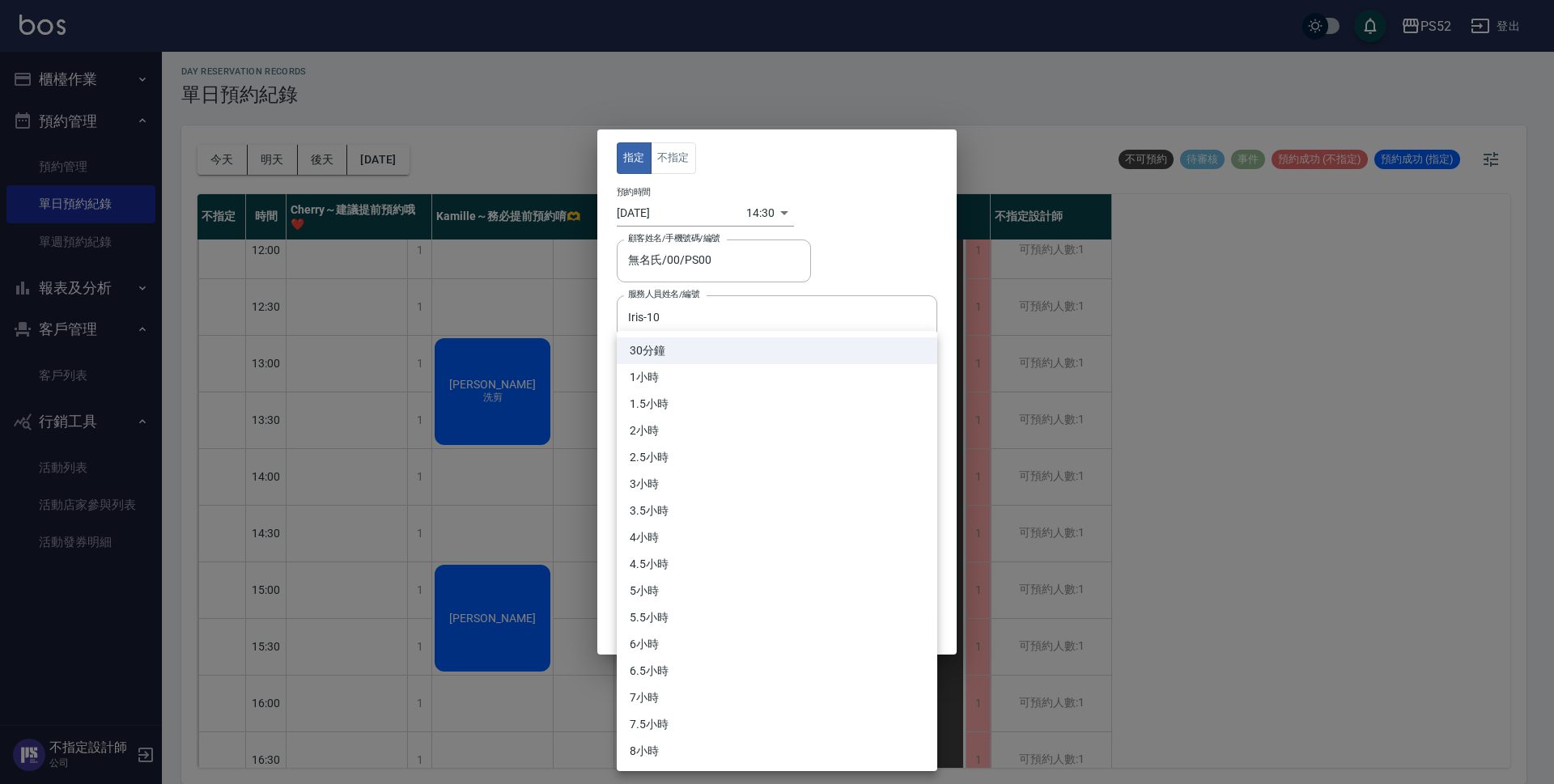
click at [684, 385] on li "1小時" at bounding box center [777, 378] width 321 height 27
type input "2"
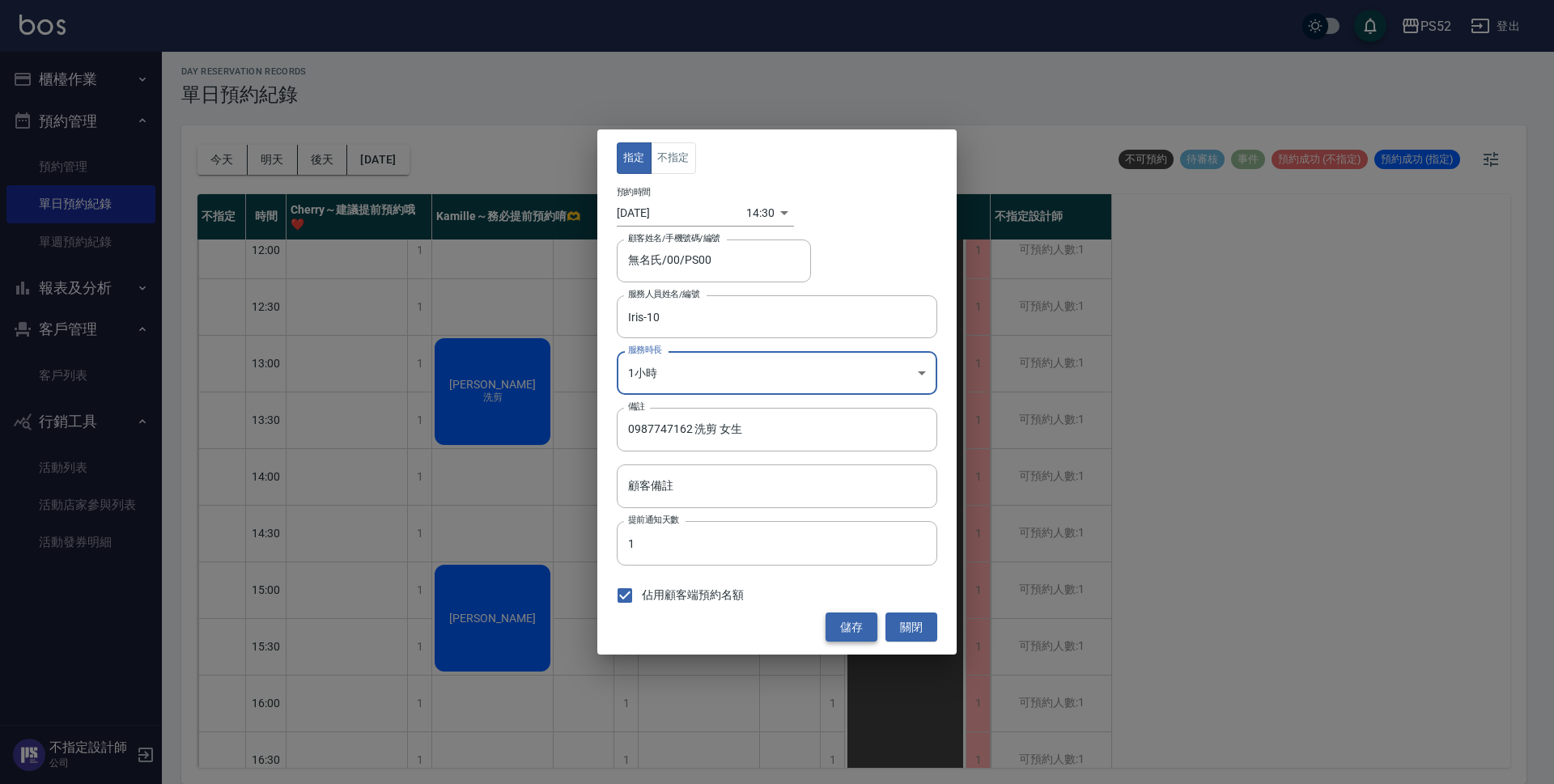
click at [847, 624] on button "儲存" at bounding box center [852, 627] width 52 height 30
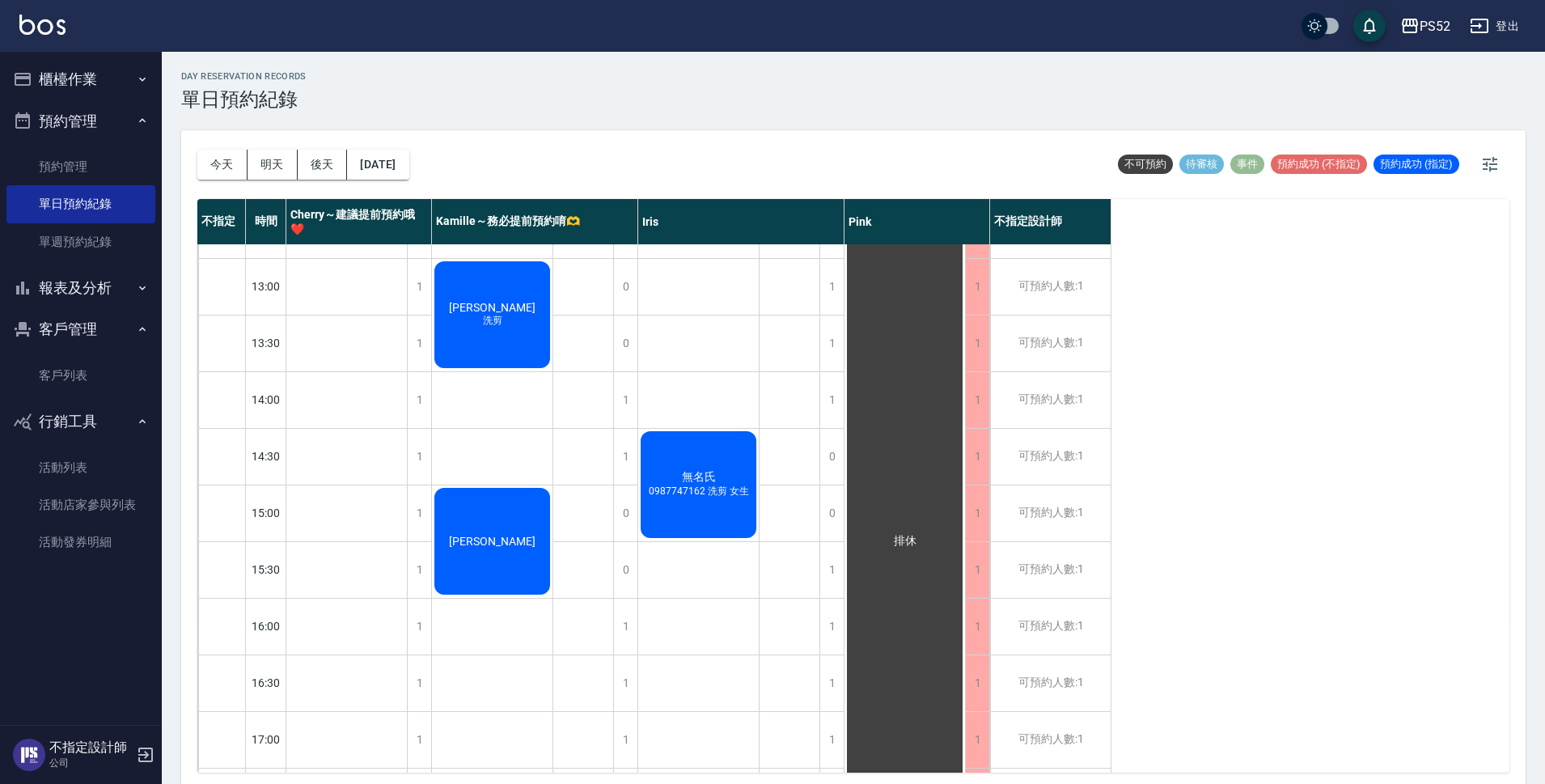
scroll to position [275, 0]
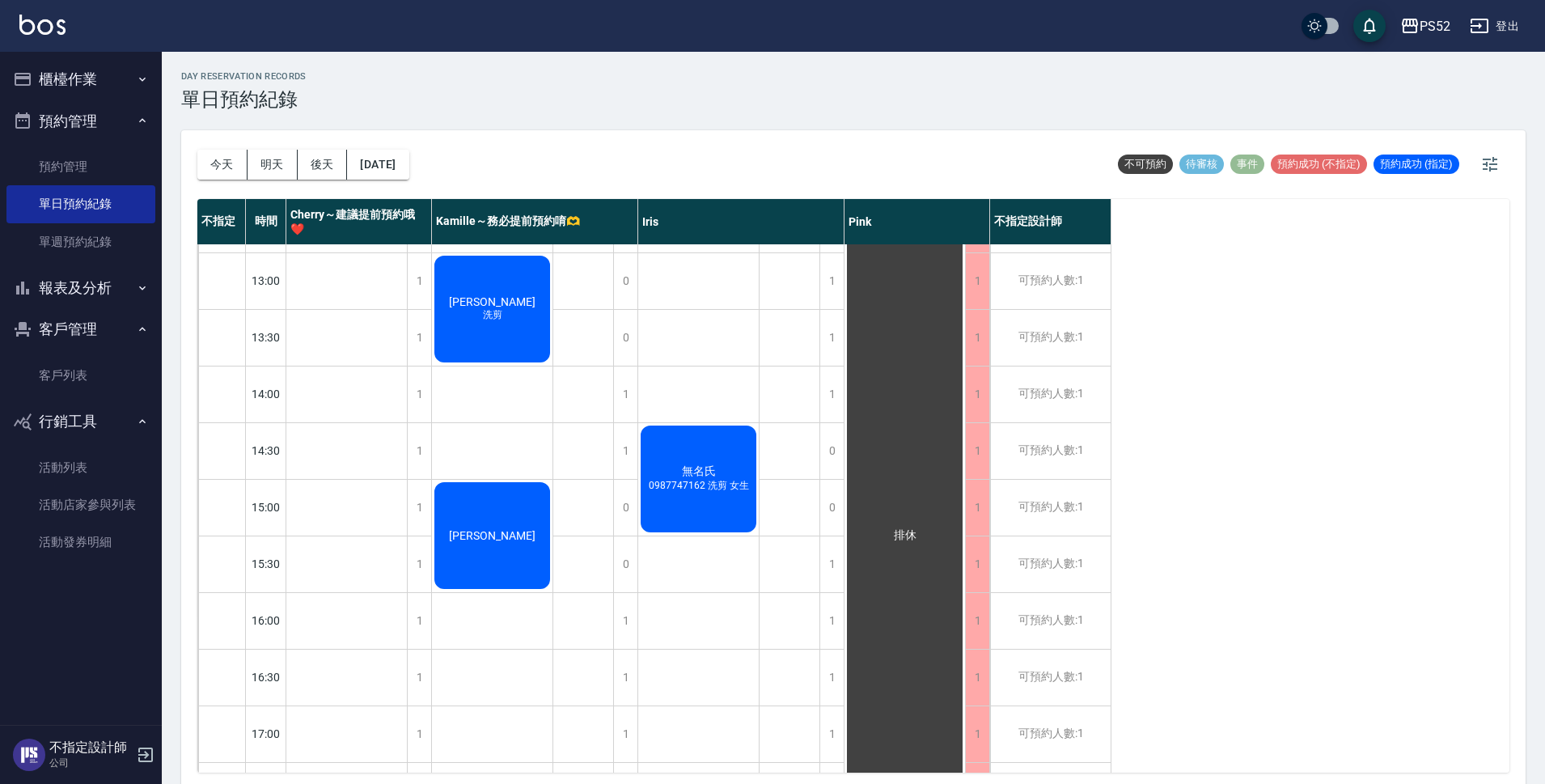
click at [406, 139] on div "[PERSON_NAME]" at bounding box center [346, 54] width 120 height 169
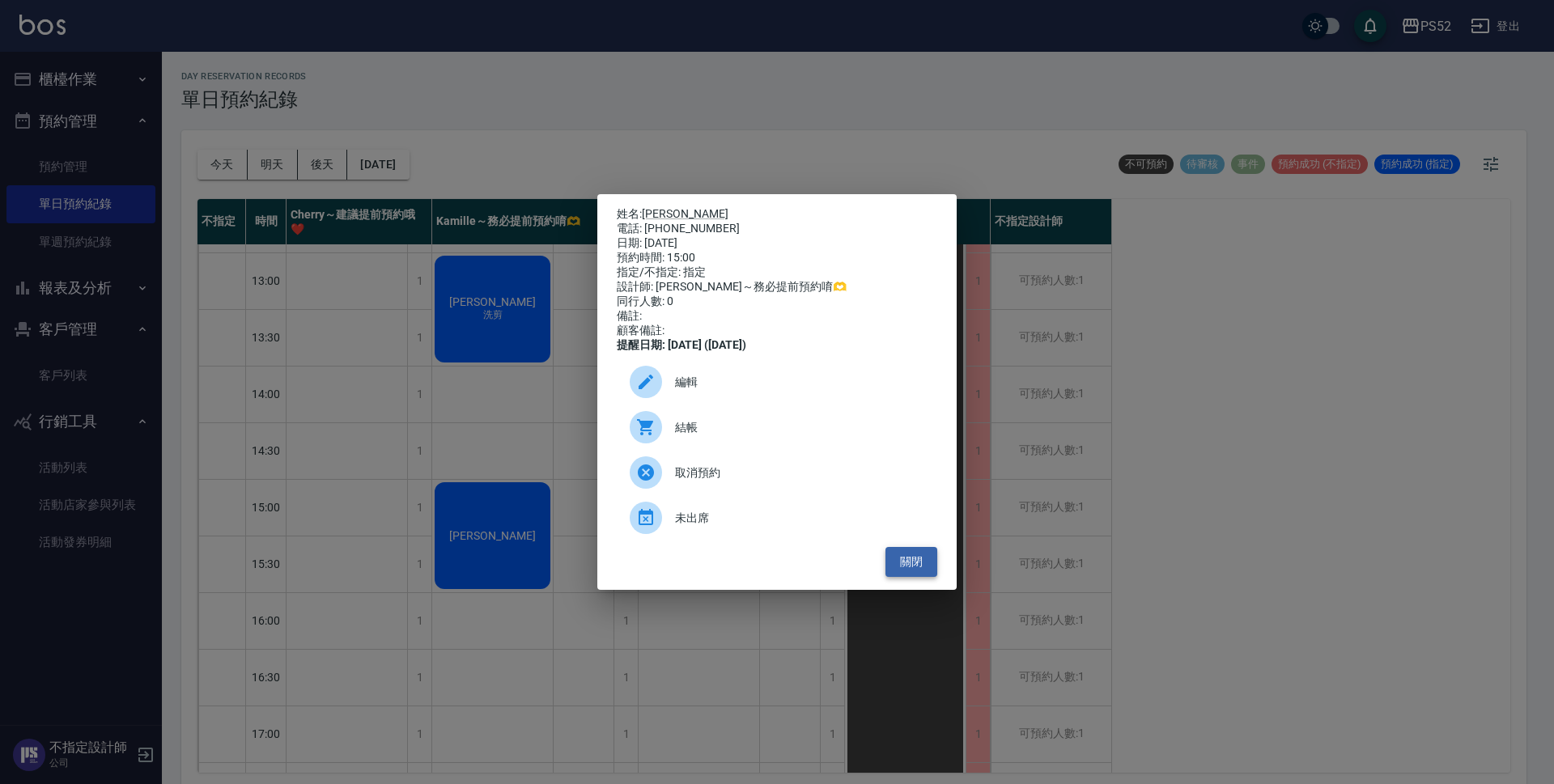
click at [917, 563] on button "關閉" at bounding box center [911, 562] width 52 height 30
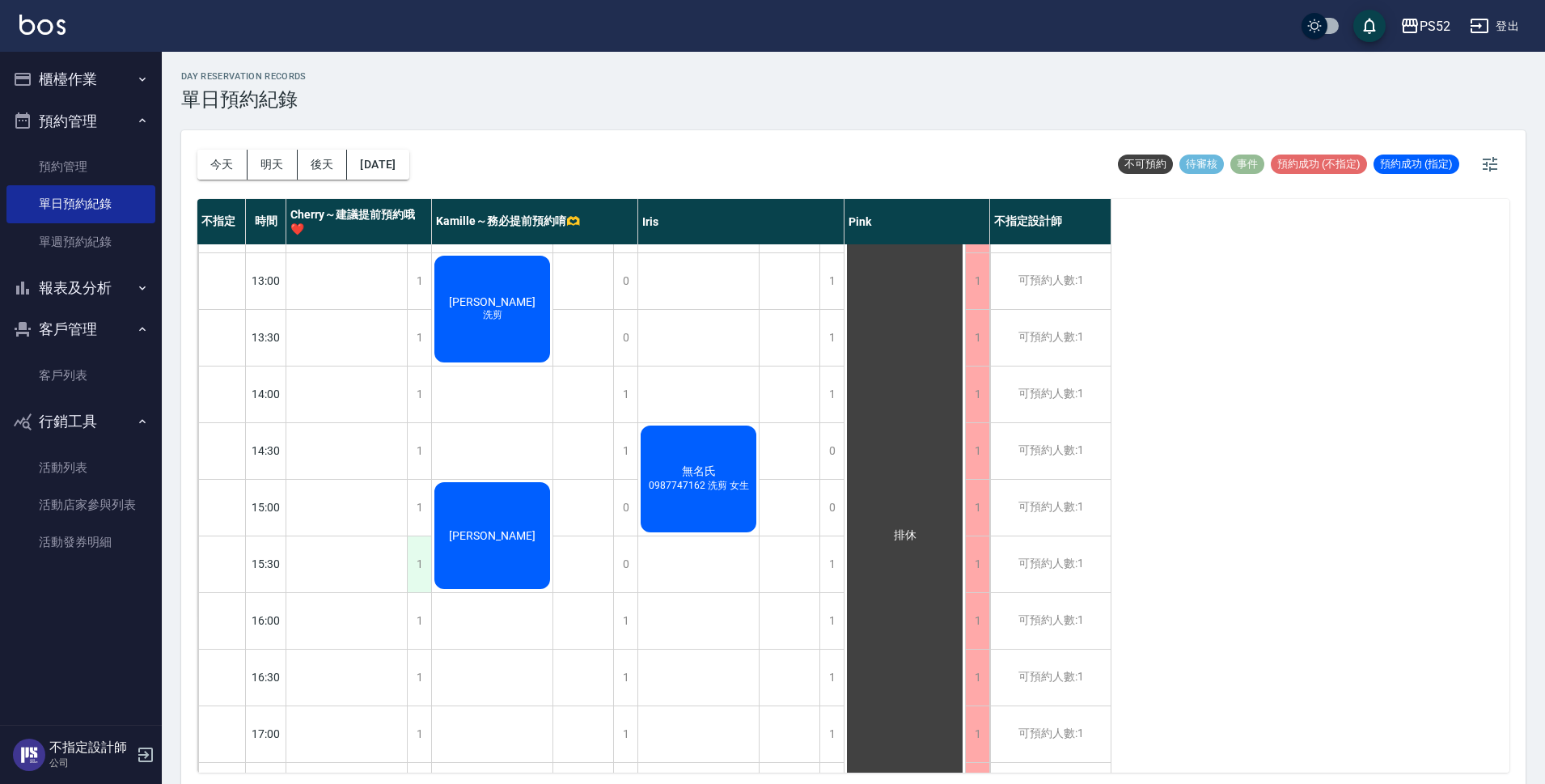
click at [411, 578] on div "1" at bounding box center [418, 564] width 24 height 56
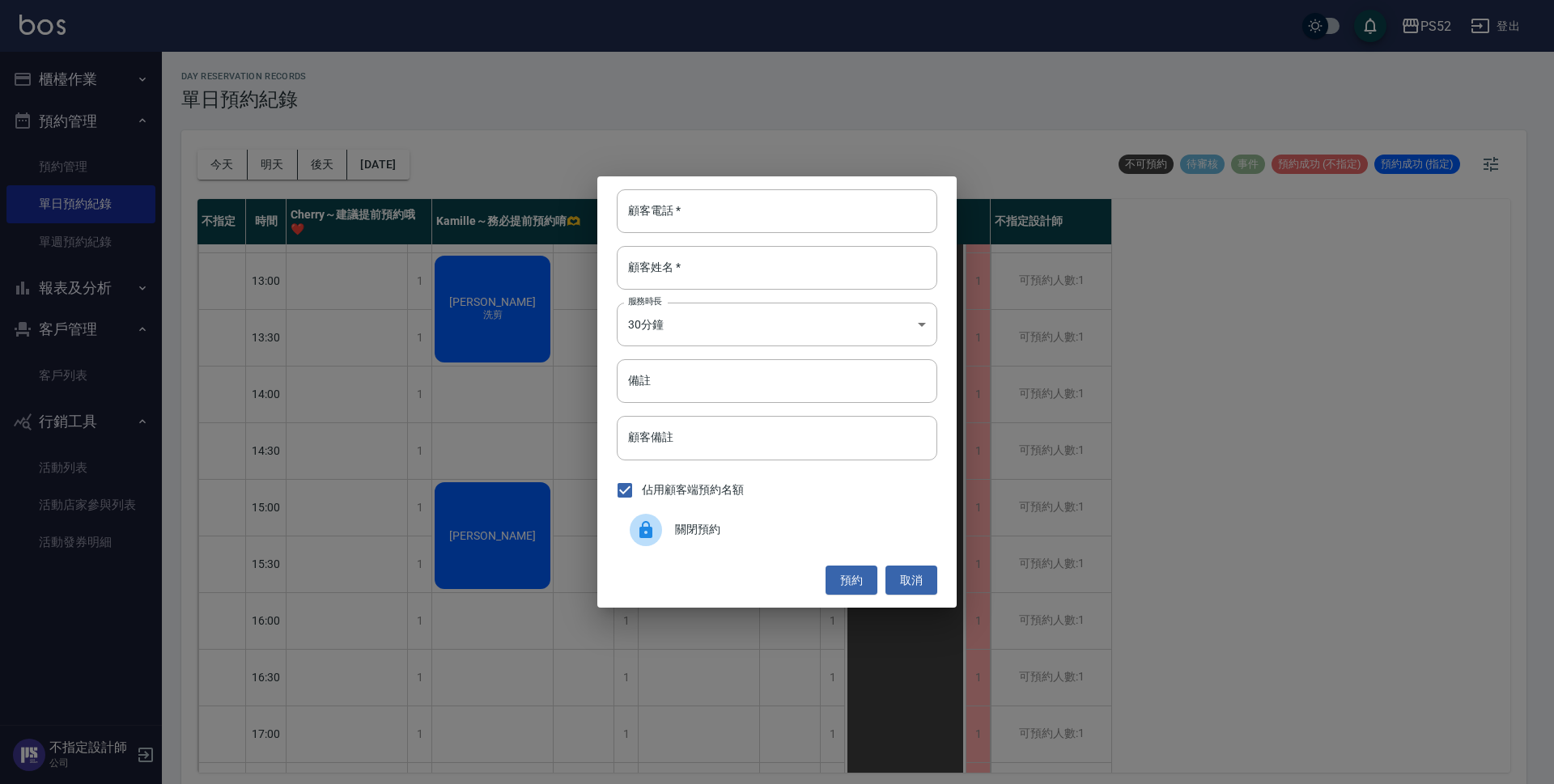
click at [730, 526] on span "關閉預約" at bounding box center [799, 530] width 250 height 17
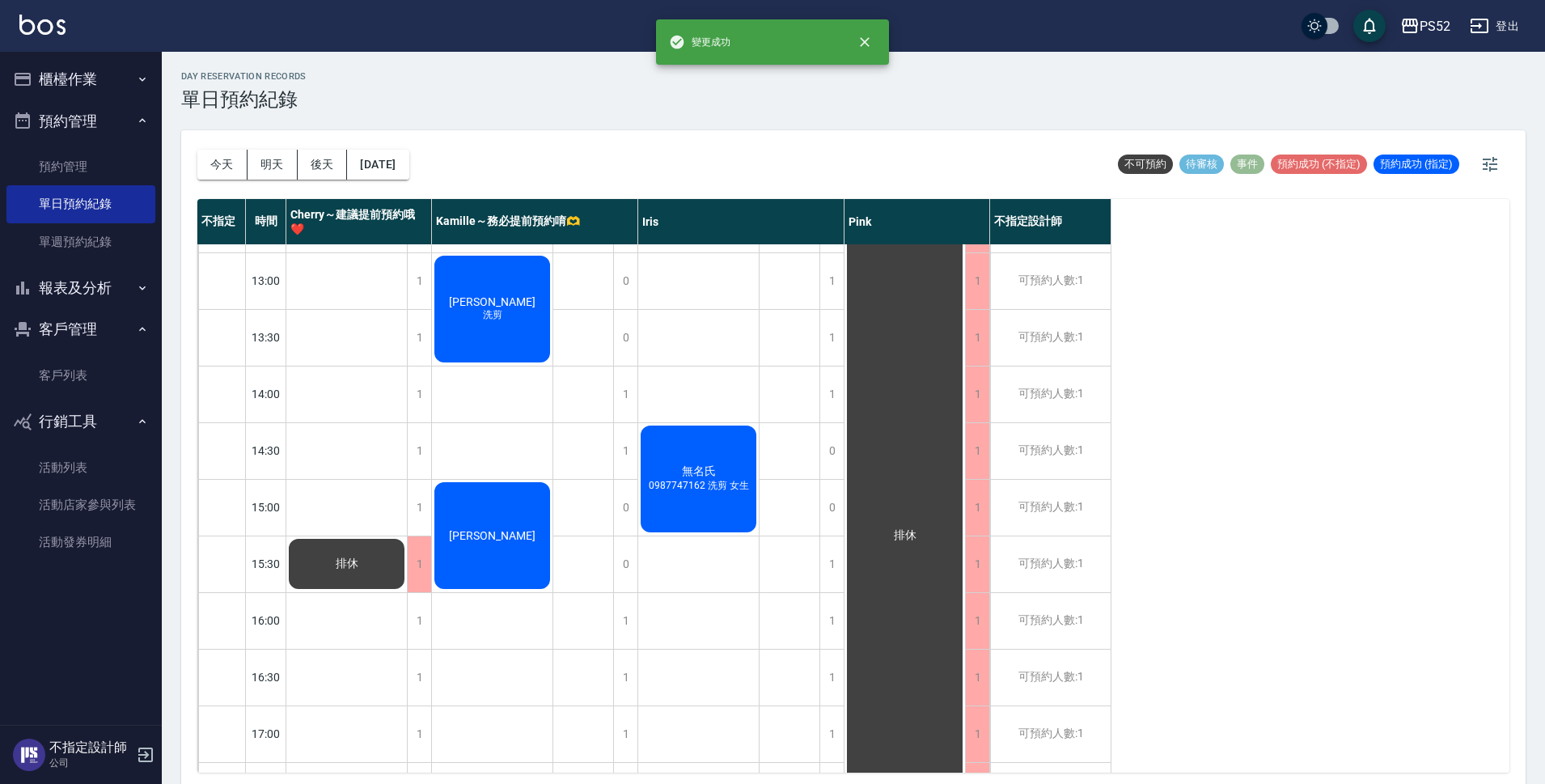
click at [406, 622] on div "排休 排休 排休 公休" at bounding box center [347, 536] width 121 height 1133
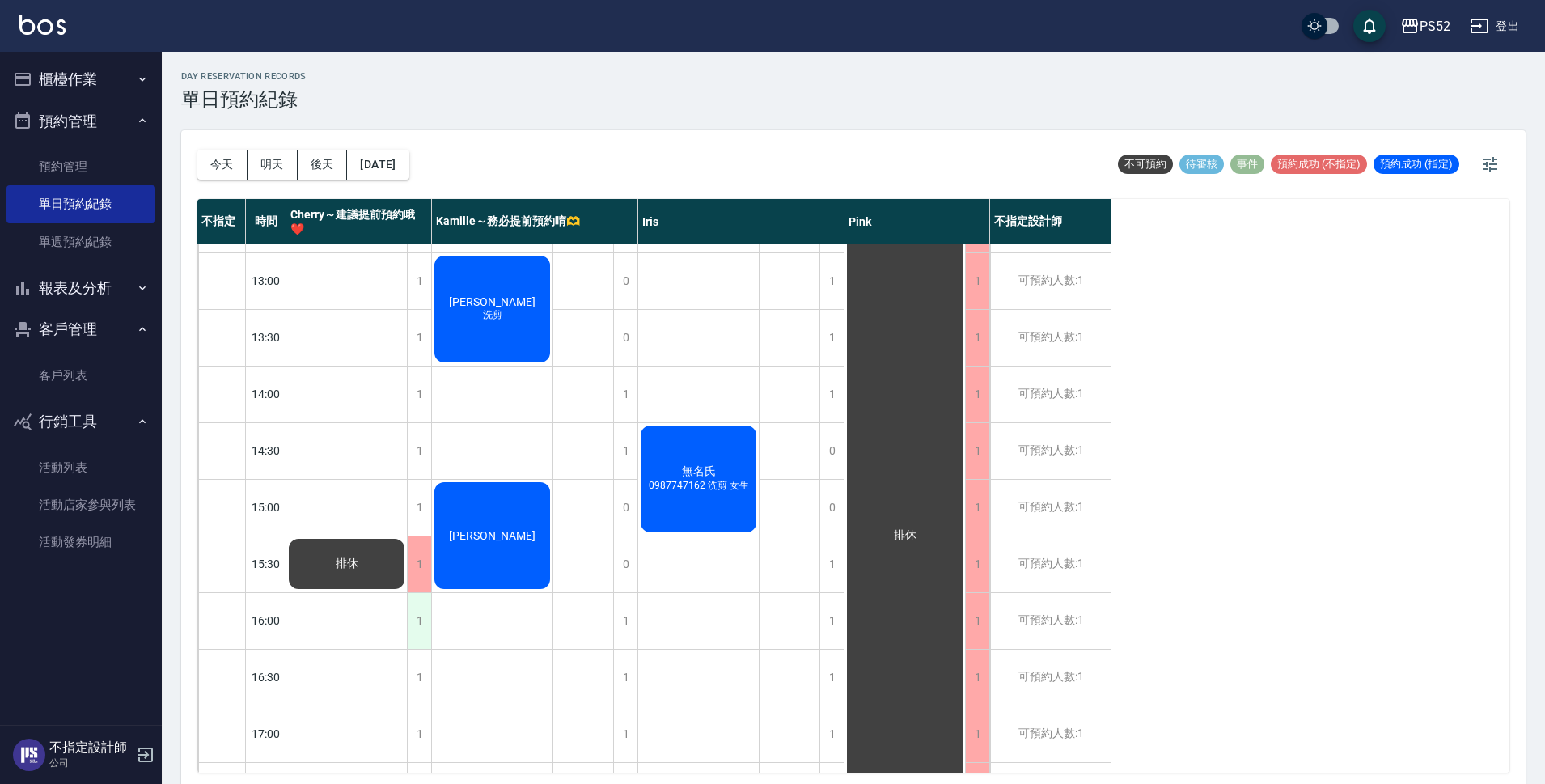
click at [416, 623] on div "1" at bounding box center [418, 621] width 24 height 56
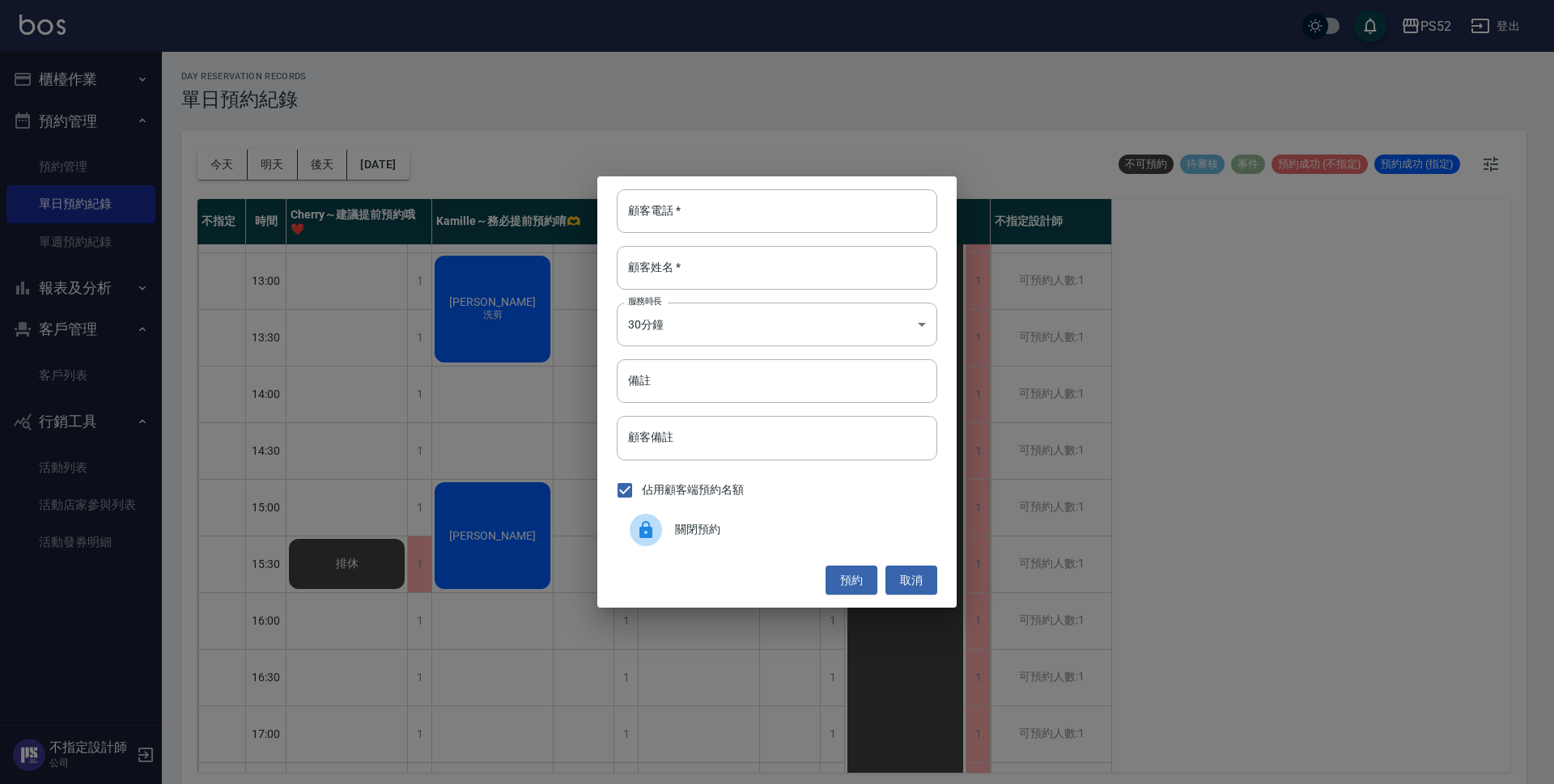
click at [665, 527] on div at bounding box center [651, 530] width 45 height 33
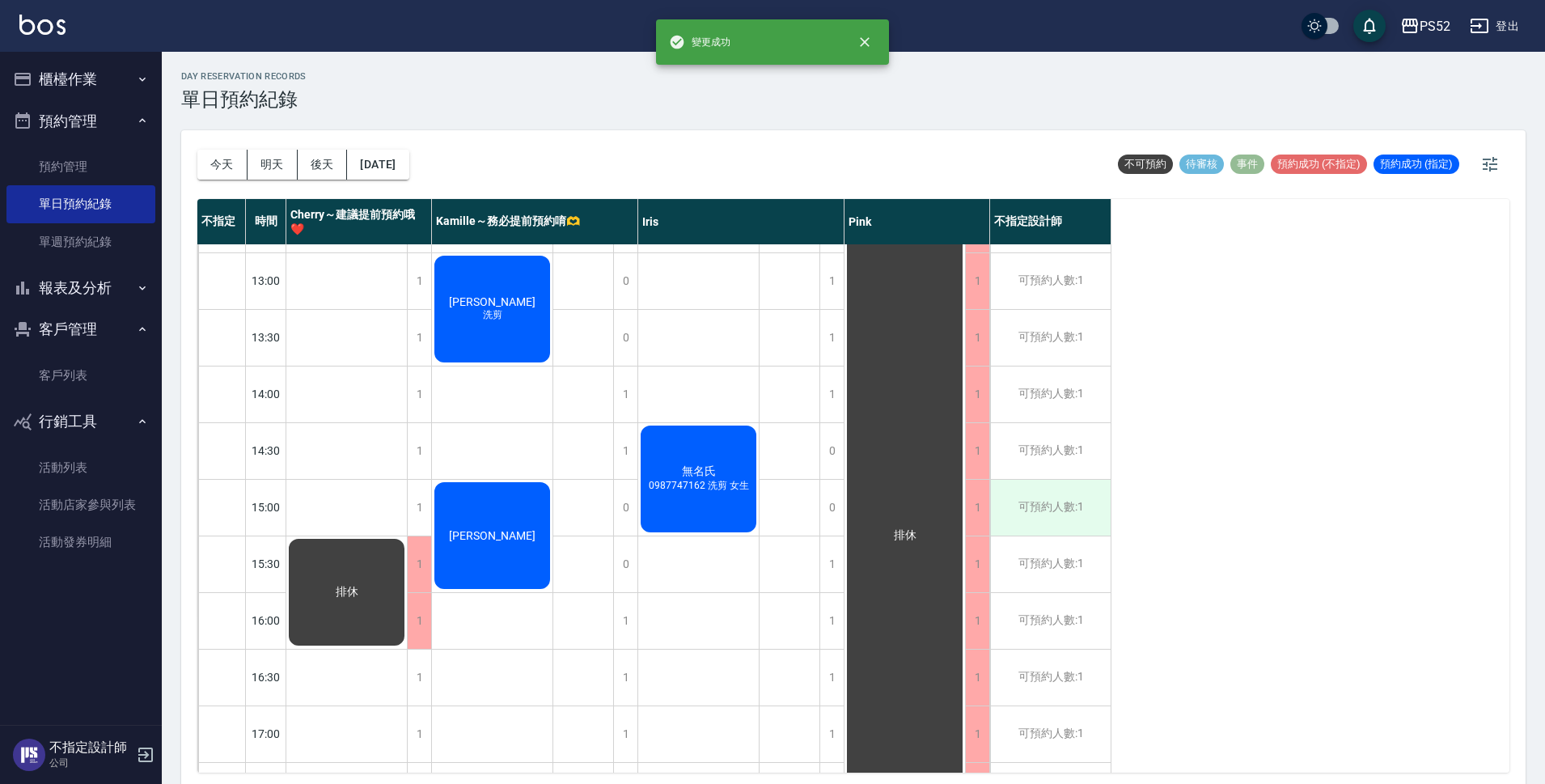
click at [1084, 498] on div "可預約人數:1" at bounding box center [1050, 508] width 120 height 56
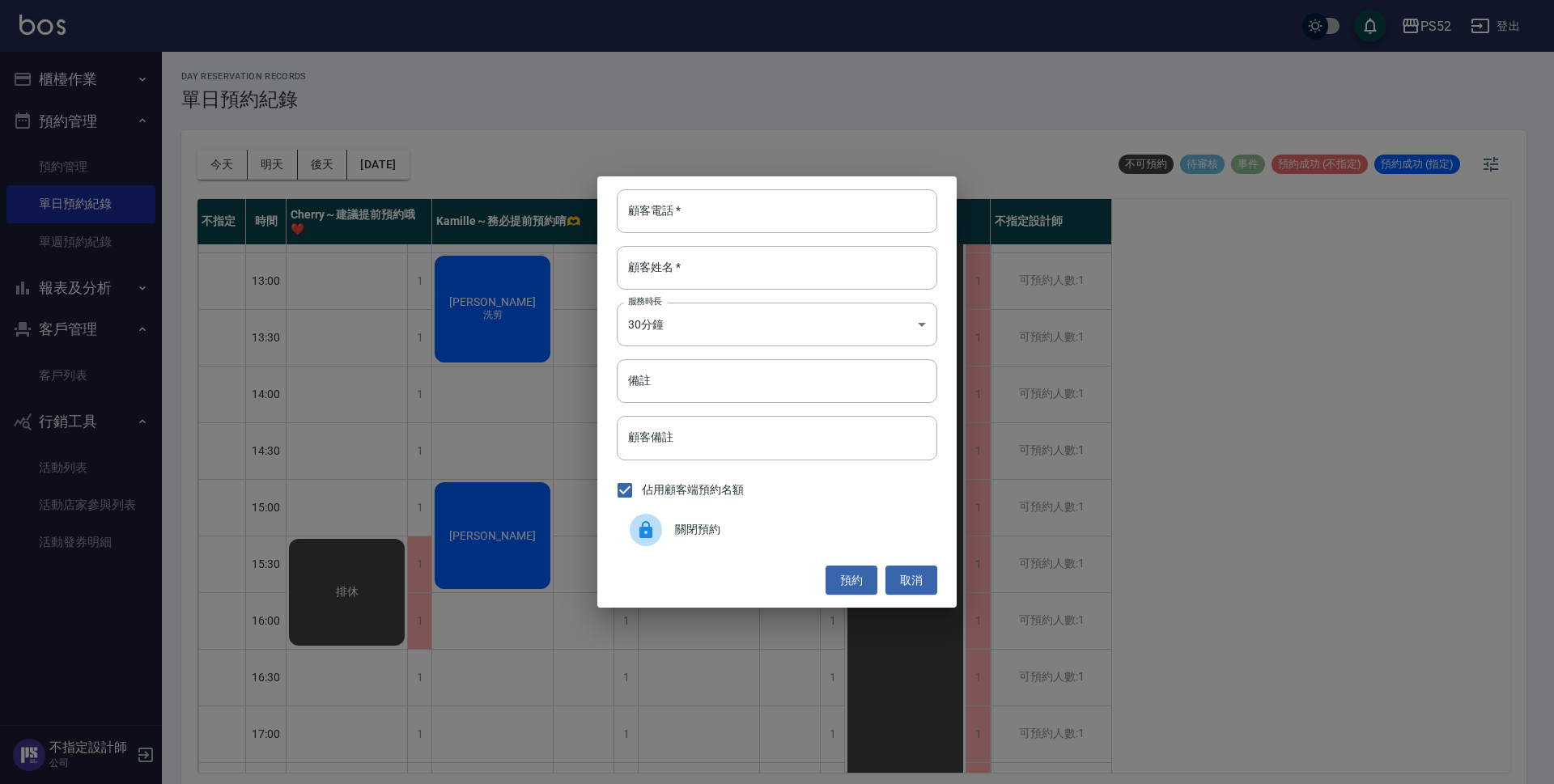
click at [697, 514] on div "關閉預約" at bounding box center [777, 530] width 321 height 45
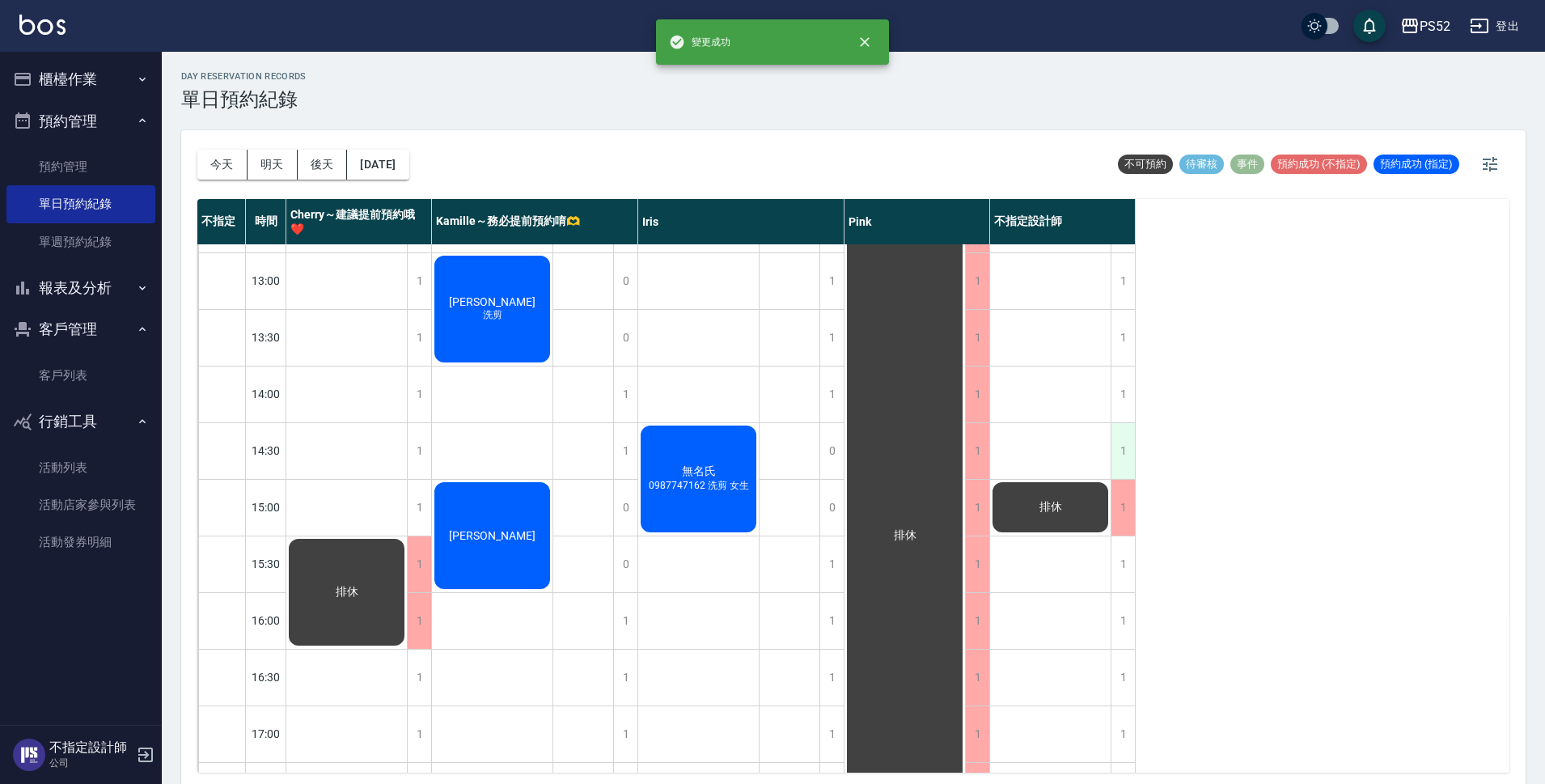
click at [1125, 447] on div "1" at bounding box center [1122, 451] width 24 height 56
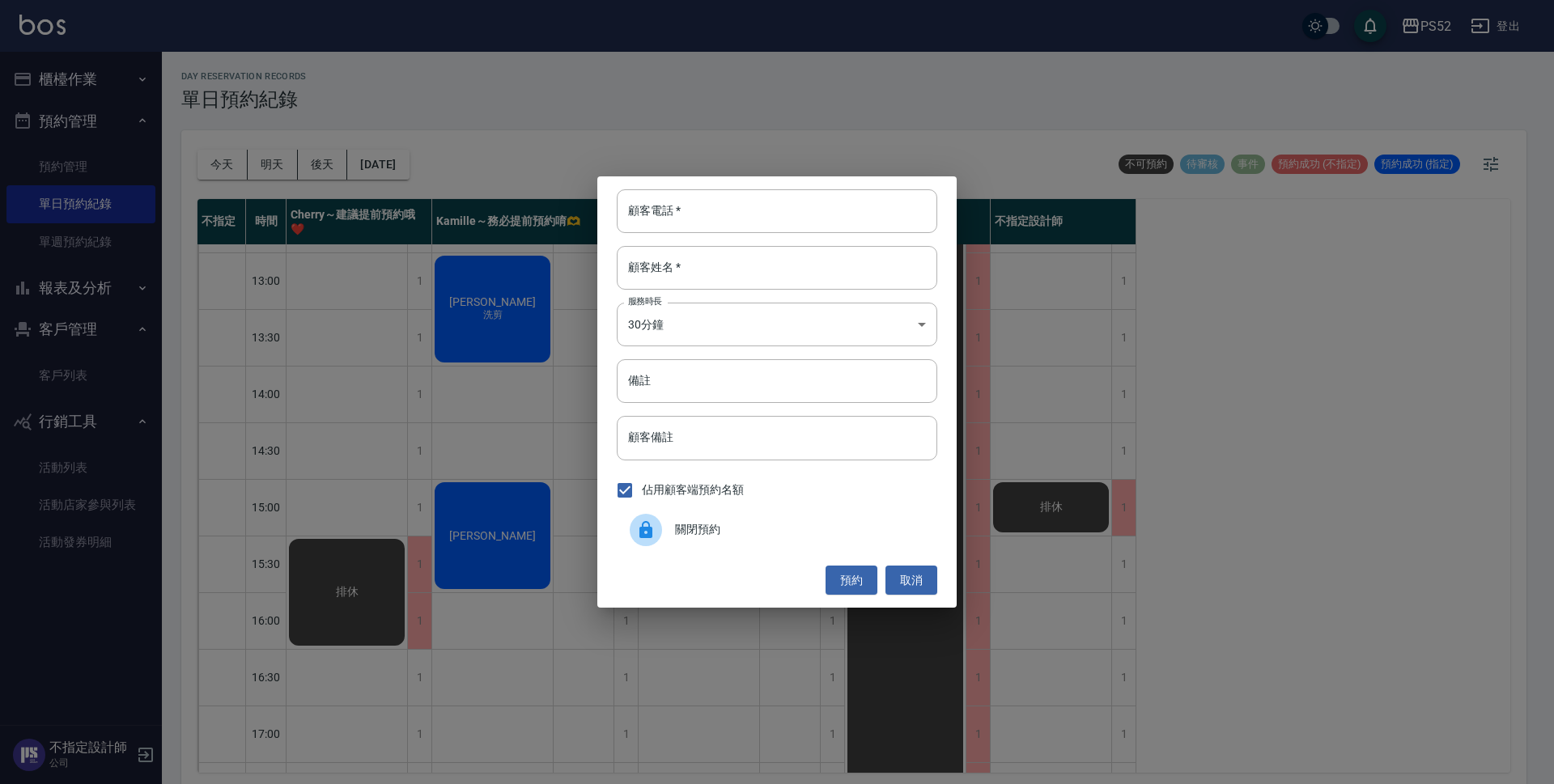
click at [763, 499] on div "佔用顧客端預約名額" at bounding box center [777, 489] width 321 height 34
click at [760, 509] on div "關閉預約" at bounding box center [777, 530] width 321 height 45
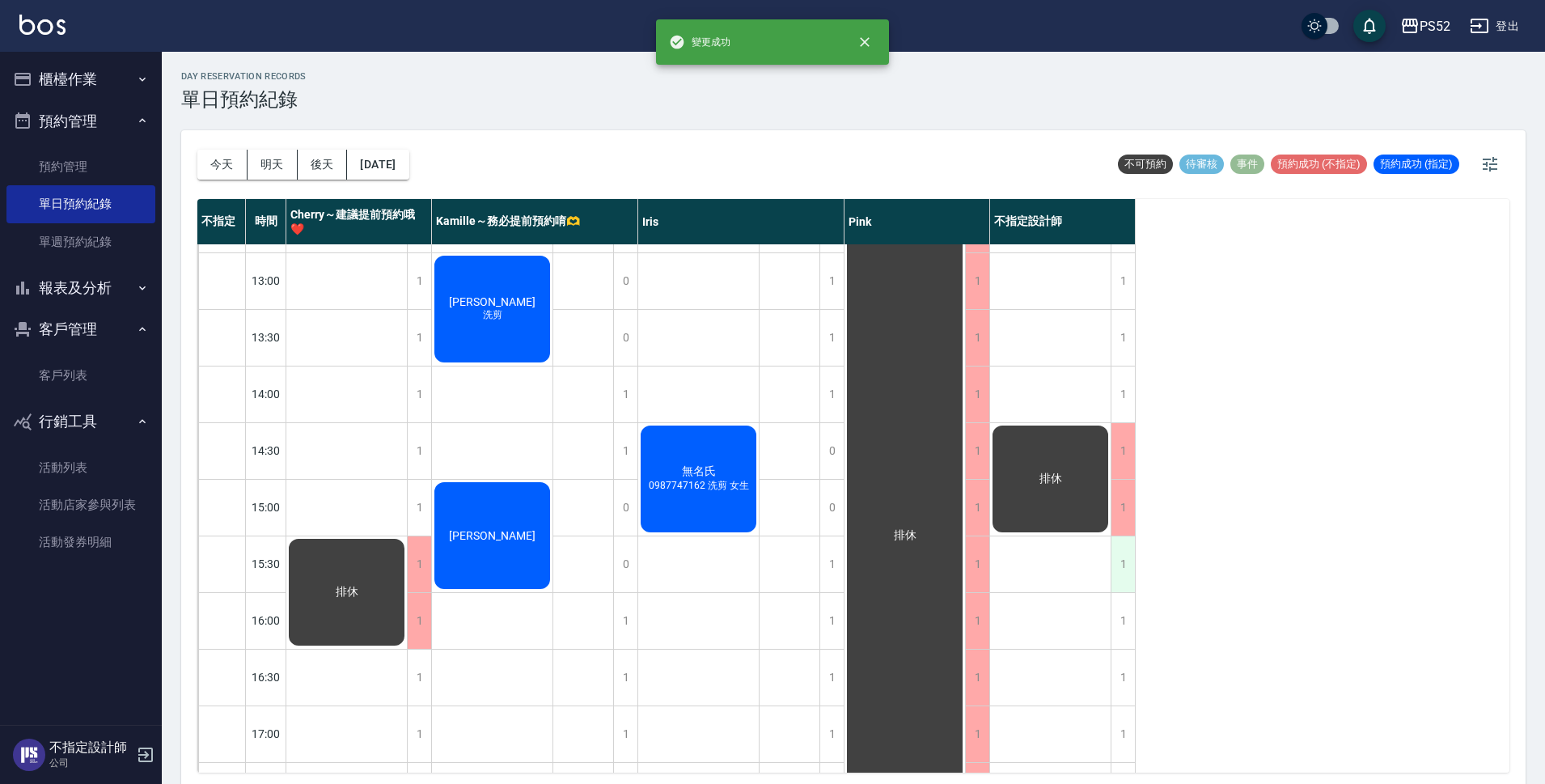
click at [1123, 570] on div "1" at bounding box center [1122, 564] width 24 height 56
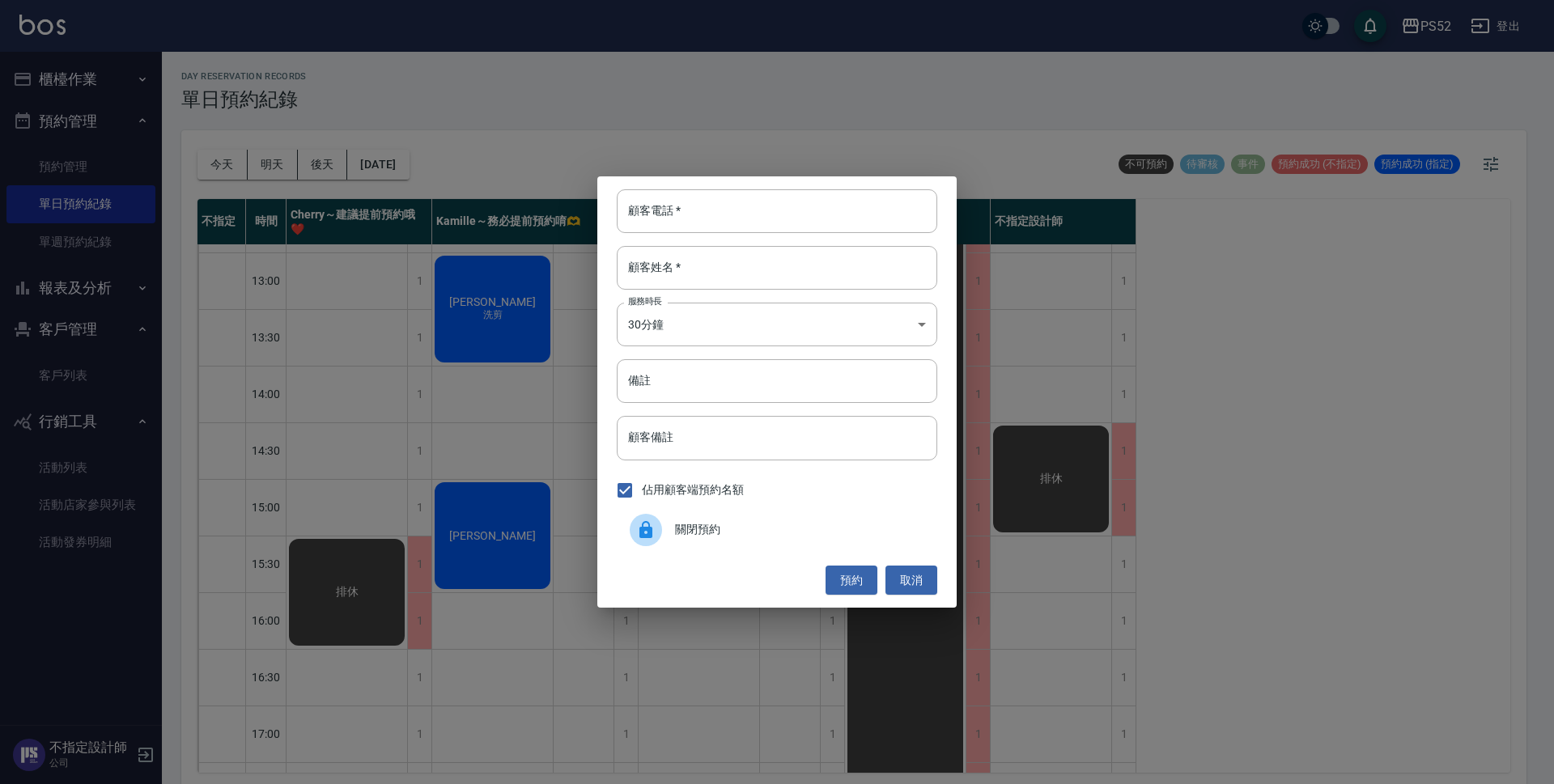
click at [791, 539] on div "關閉預約" at bounding box center [777, 530] width 321 height 45
